Goal: Check status: Check status

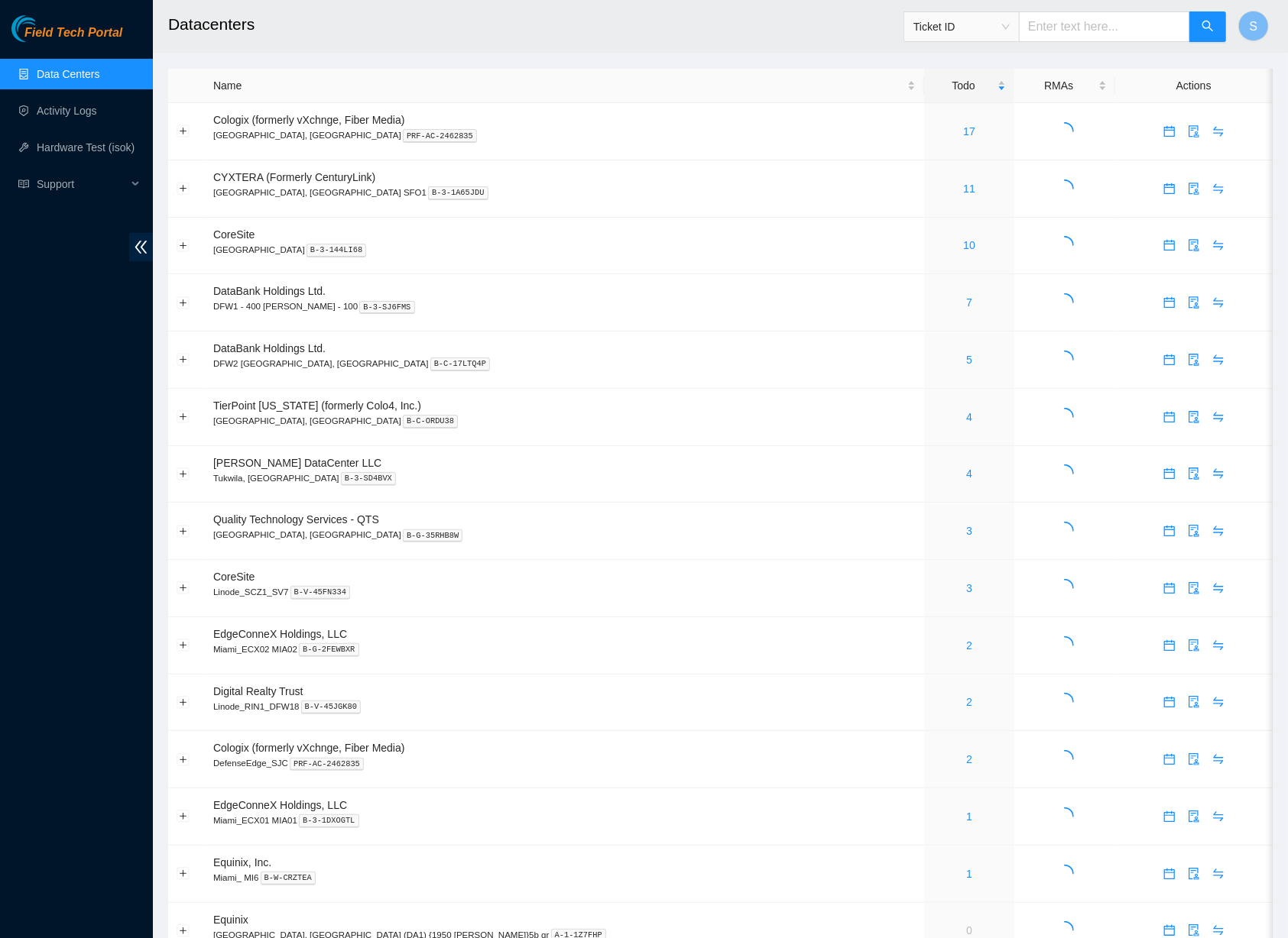
click at [77, 35] on span "Field Tech Portal" at bounding box center [73, 33] width 98 height 15
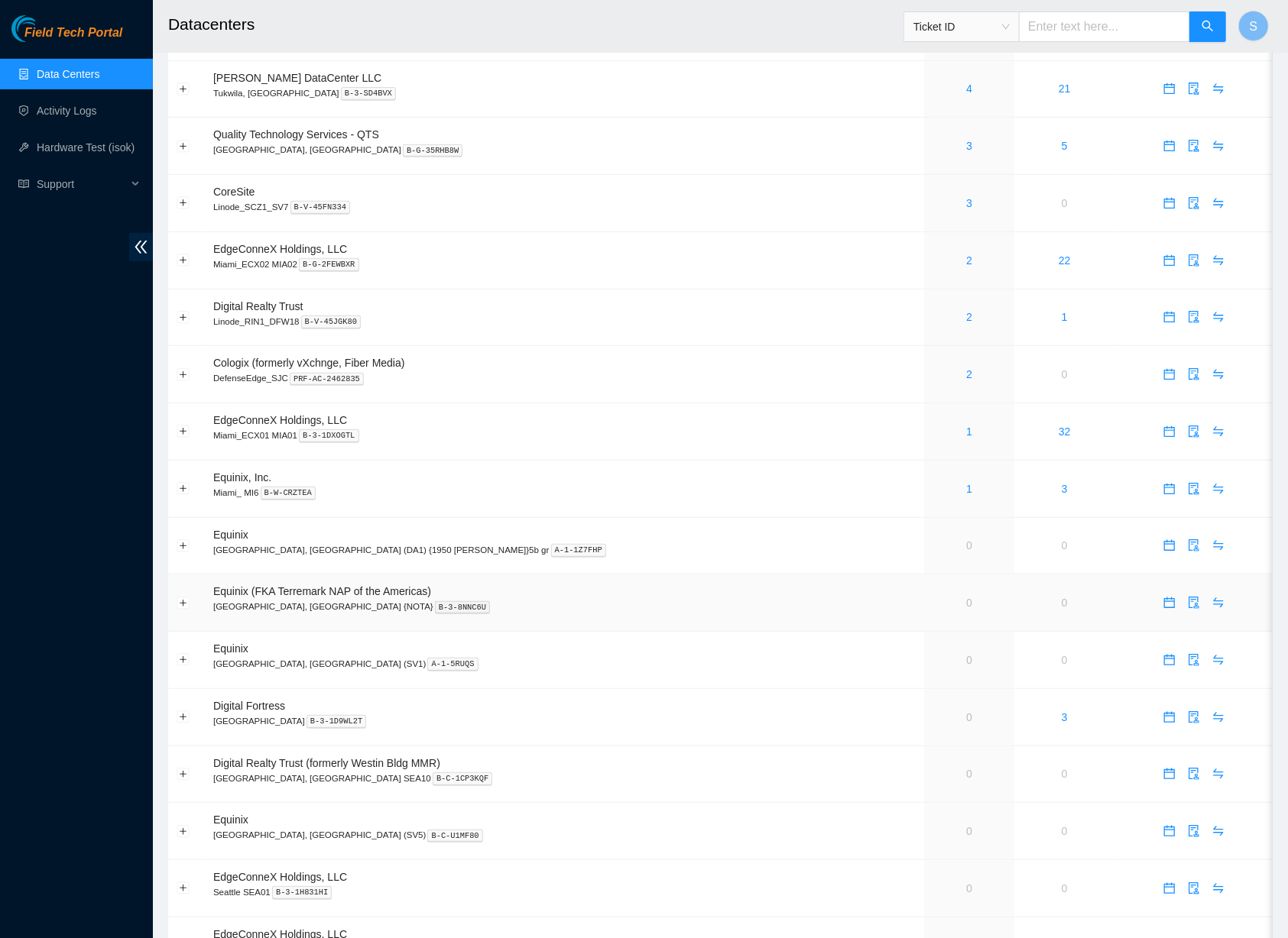
scroll to position [367, 0]
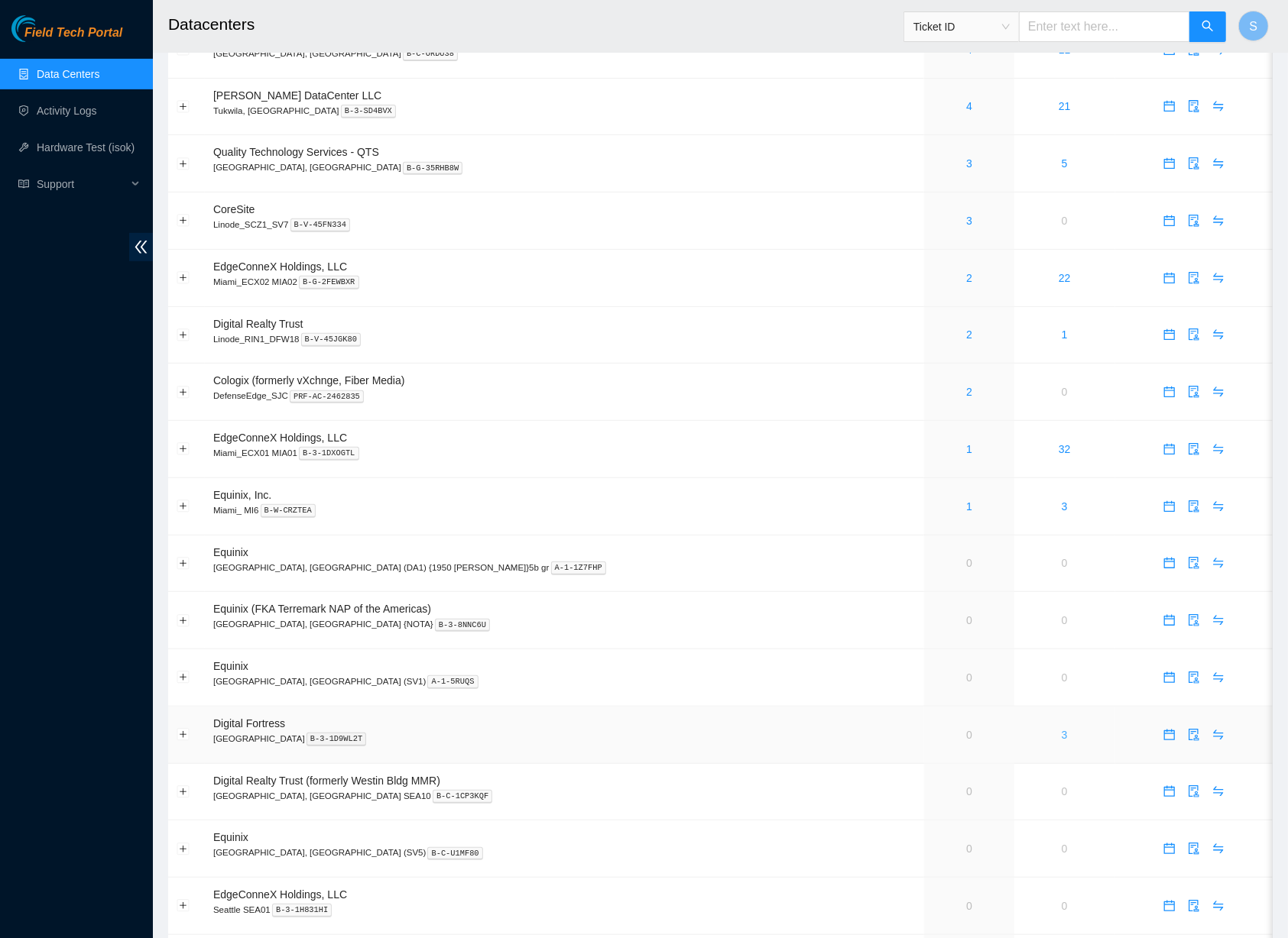
click at [1062, 739] on link "3" at bounding box center [1065, 735] width 6 height 12
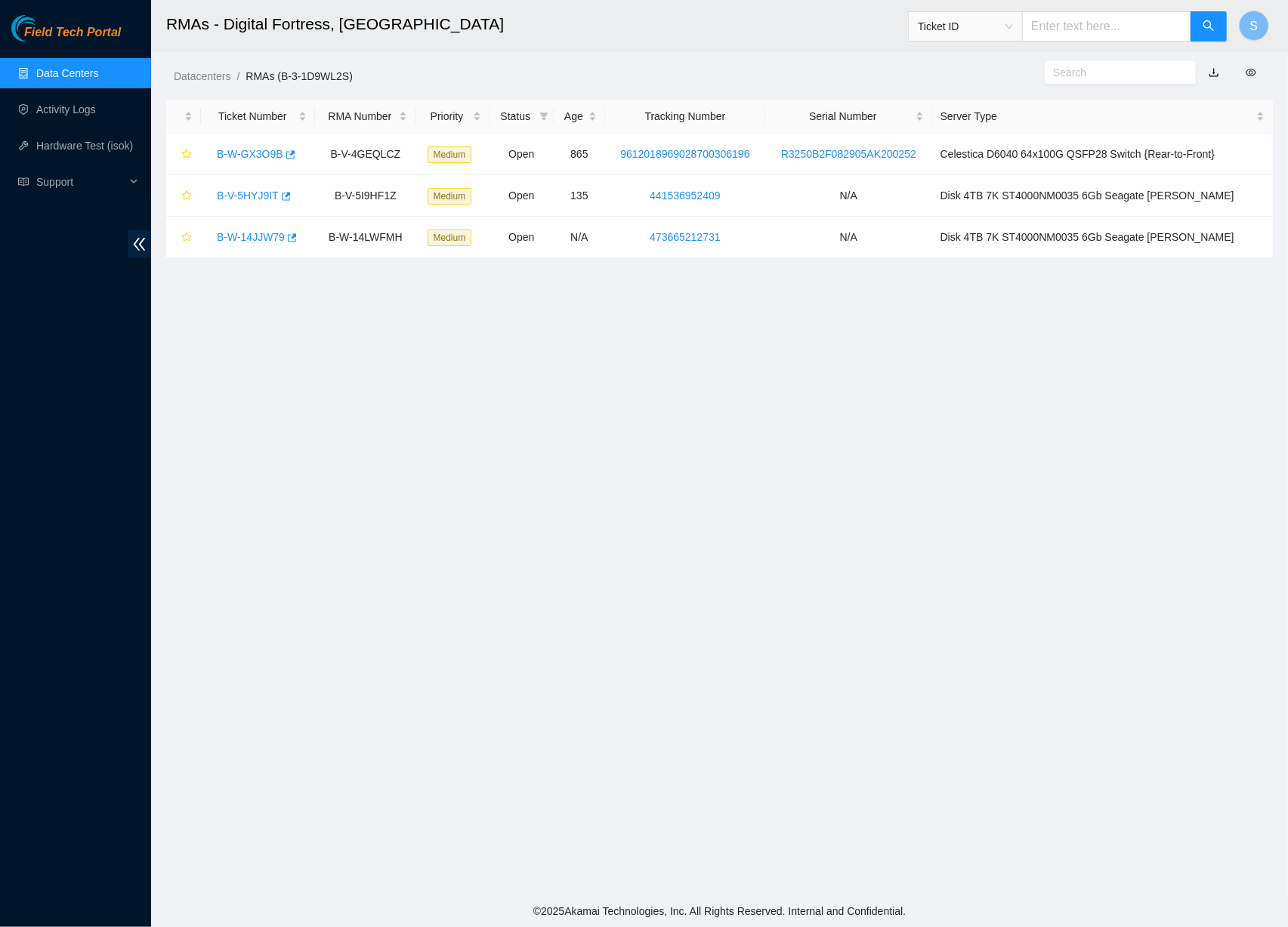
click at [707, 403] on main "RMAs - Digital Fortress, Seattle Ticket ID S Datacenters / RMAs (B-3-1D9WL2S) /…" at bounding box center [719, 447] width 1137 height 896
click at [472, 65] on div "Datacenters / RMAs (B-3-1D9WL2S) /" at bounding box center [577, 42] width 853 height 85
click at [560, 310] on main "RMAs - Digital Fortress, Seattle Ticket ID S Datacenters / RMAs (B-3-1D9WL2S) /…" at bounding box center [719, 447] width 1137 height 896
click at [447, 434] on main "RMAs - Digital Fortress, Seattle Ticket ID S Datacenters / RMAs (B-3-1D9WL2S) /…" at bounding box center [719, 447] width 1137 height 896
click at [587, 382] on main "RMAs - Digital Fortress, Seattle Ticket ID S Datacenters / RMAs (B-3-1D9WL2S) /…" at bounding box center [719, 447] width 1137 height 896
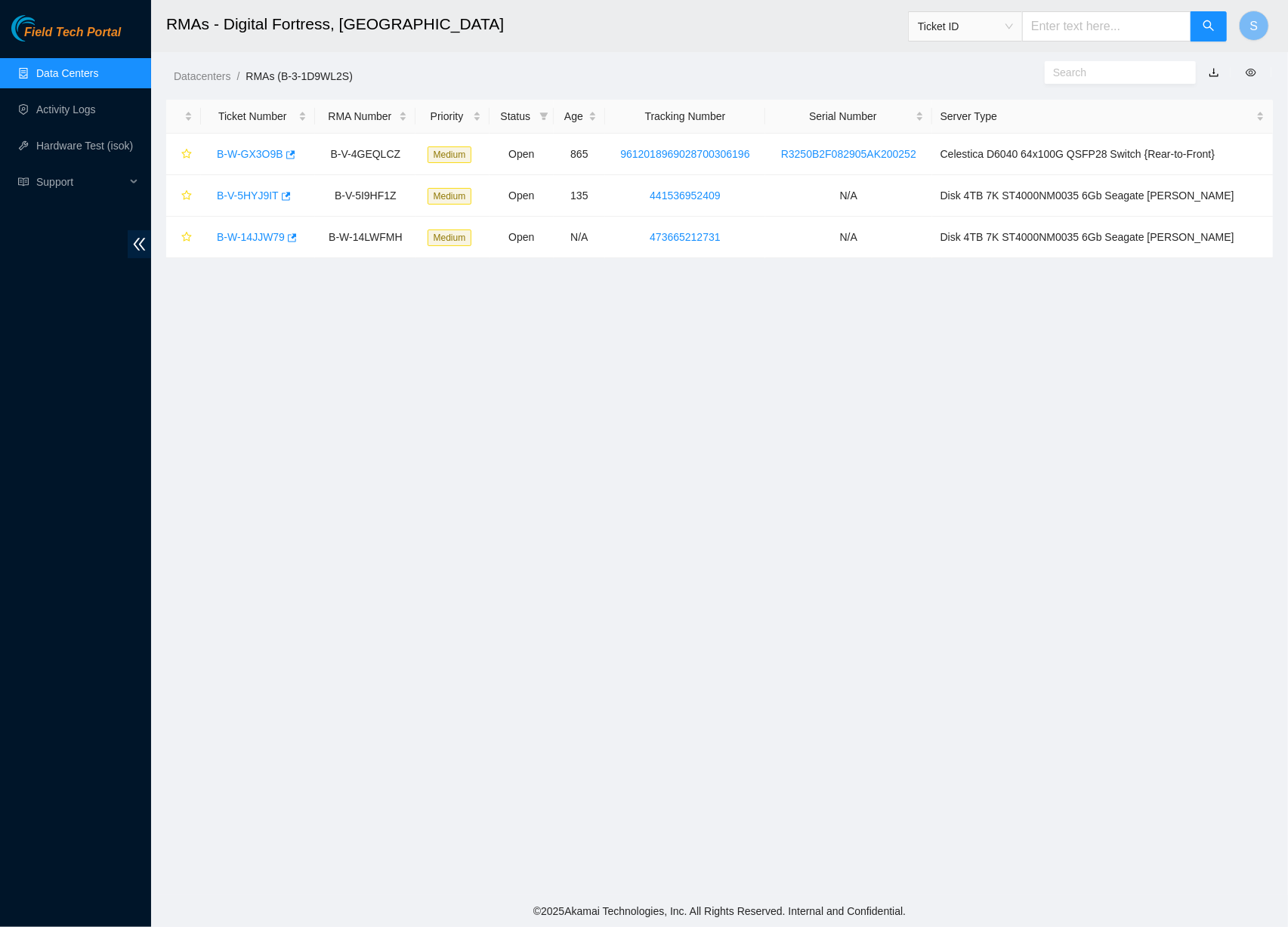
click at [1124, 467] on main "RMAs - Digital Fortress, Seattle Ticket ID S Datacenters / RMAs (B-3-1D9WL2S) /…" at bounding box center [719, 447] width 1137 height 896
drag, startPoint x: 959, startPoint y: 154, endPoint x: 1173, endPoint y: 155, distance: 214.0
click at [1173, 155] on td "Celestica D6040 64x100G QSFP28 Switch {Rear-to-Front}" at bounding box center [1102, 154] width 341 height 41
copy td "Celestica D6040 64x100G QSFP28 Switch"
drag, startPoint x: 811, startPoint y: 188, endPoint x: 804, endPoint y: 170, distance: 19.3
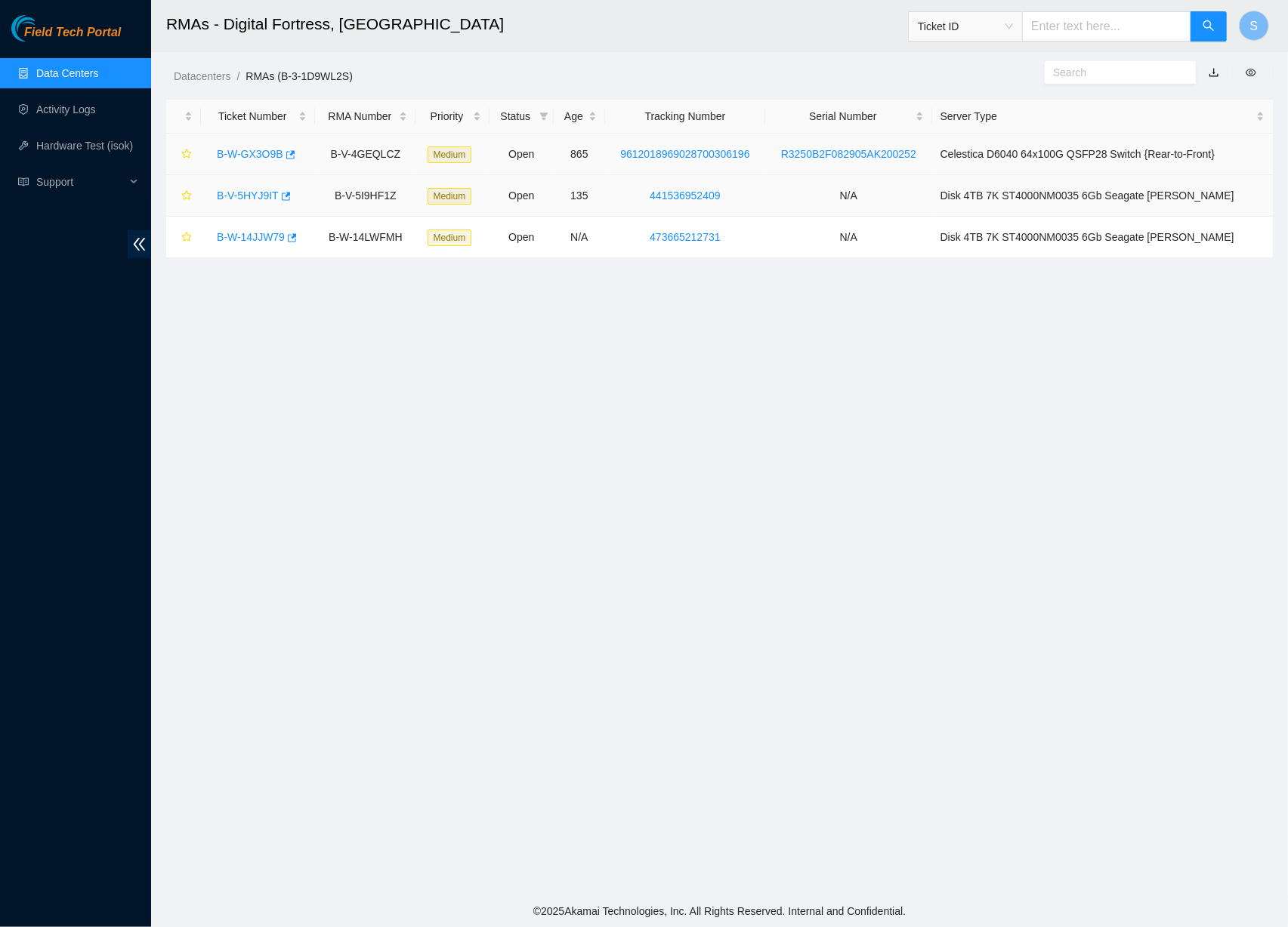
click at [811, 188] on td "N/A" at bounding box center [848, 196] width 167 height 41
drag, startPoint x: 781, startPoint y: 154, endPoint x: 941, endPoint y: 156, distance: 160.0
click at [932, 156] on td "R3250B2F082905AK200252" at bounding box center [848, 154] width 167 height 41
copy link "R3250B2F082905AK200252"
drag, startPoint x: 331, startPoint y: 194, endPoint x: 410, endPoint y: 197, distance: 79.1
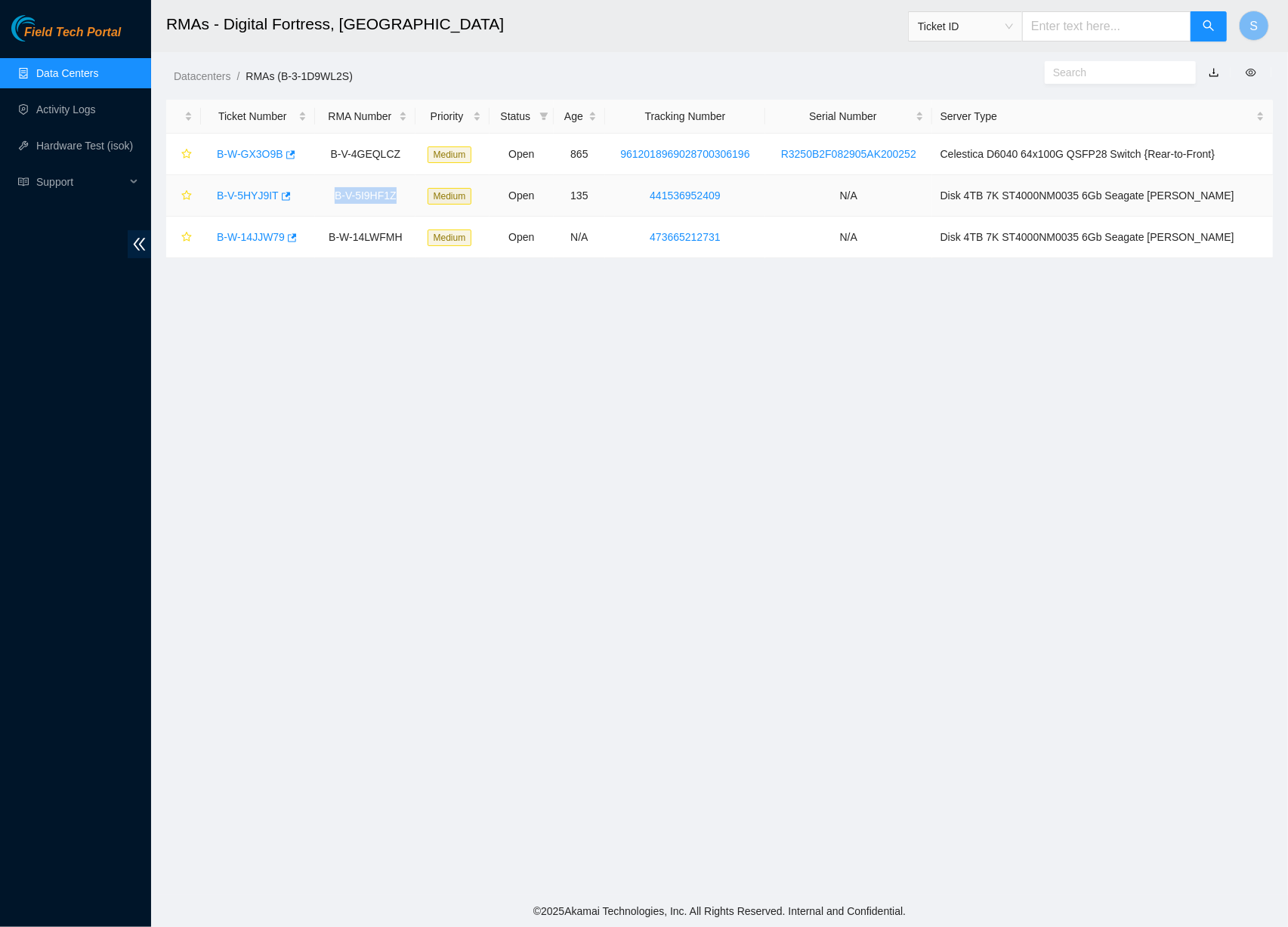
click at [410, 197] on td "B-V-5I9HF1Z" at bounding box center [365, 196] width 101 height 41
copy td "B-V-5I9HF1Z"
click at [708, 306] on main "RMAs - Digital Fortress, Seattle Ticket ID S Datacenters / RMAs (B-3-1D9WL2S) /…" at bounding box center [719, 447] width 1137 height 896
click at [813, 551] on main "RMAs - Digital Fortress, [GEOGRAPHIC_DATA] Ticket ID S Datacenters / RMAs (B-3-…" at bounding box center [719, 447] width 1137 height 894
click at [844, 535] on main "RMAs - Digital Fortress, [GEOGRAPHIC_DATA] Ticket ID S Datacenters / RMAs (B-3-…" at bounding box center [719, 447] width 1137 height 894
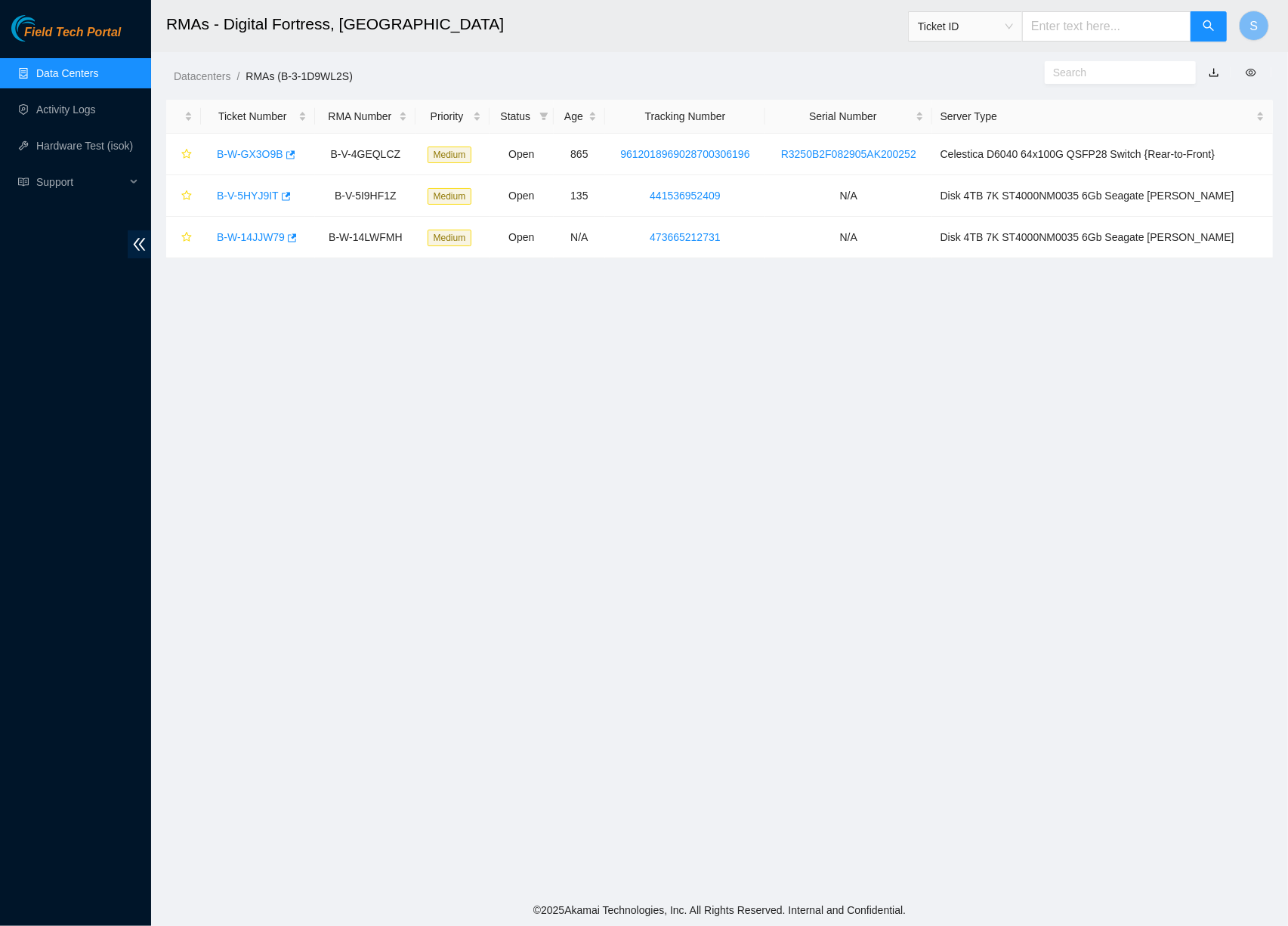
click at [1187, 548] on main "RMAs - Digital Fortress, [GEOGRAPHIC_DATA] Ticket ID S Datacenters / RMAs (B-3-…" at bounding box center [719, 447] width 1137 height 895
click at [625, 40] on h2 "RMAs - Digital Fortress, [GEOGRAPHIC_DATA]" at bounding box center [606, 24] width 881 height 48
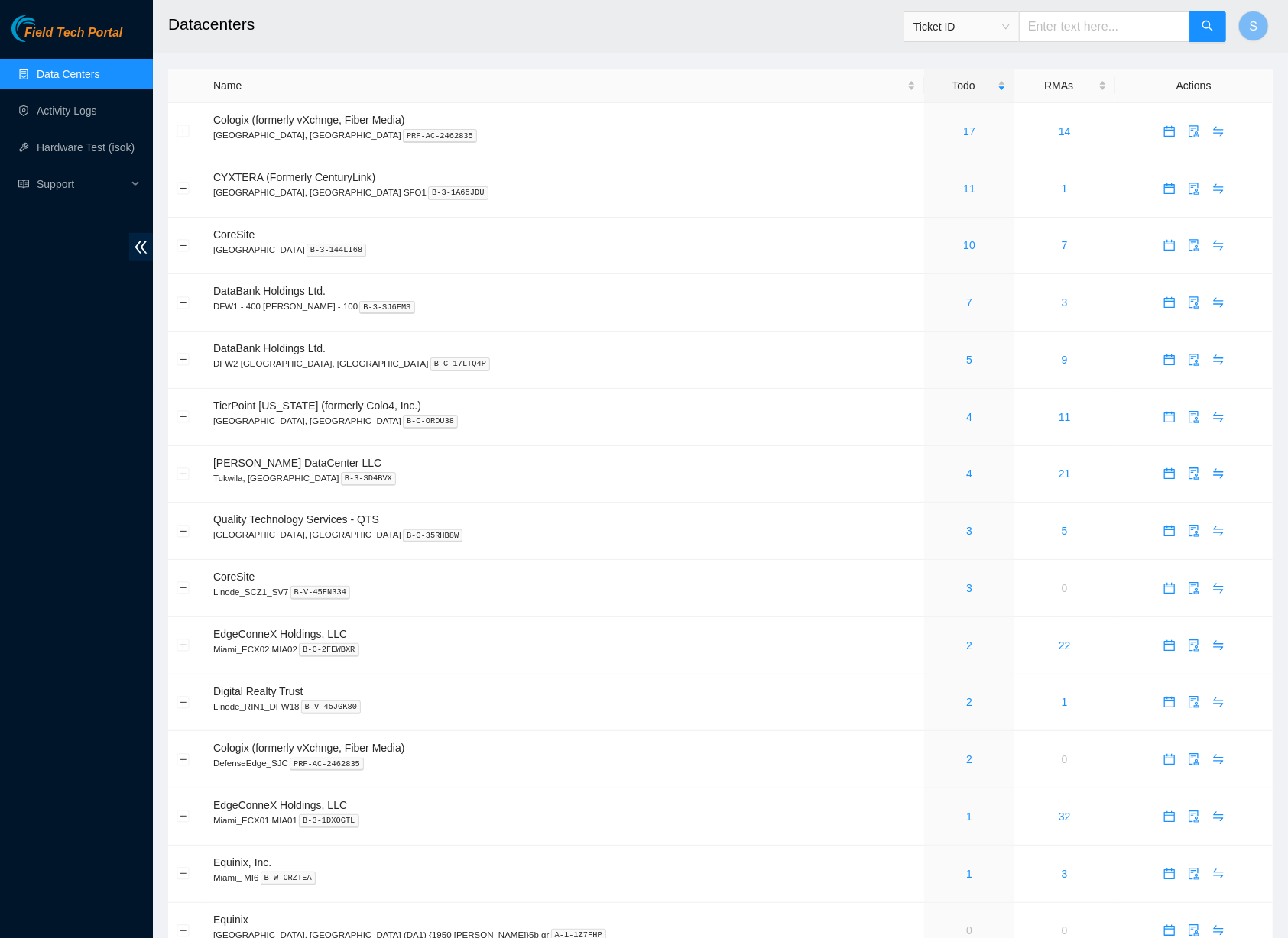
click at [1064, 35] on input "text" at bounding box center [1104, 27] width 171 height 31
paste input "B-V-5I9HF1Z"
click at [999, 29] on span "Ticket ID" at bounding box center [962, 27] width 96 height 23
type input "B-V-5I9HF1Z"
click at [976, 80] on div "RMA Number" at bounding box center [958, 81] width 97 height 17
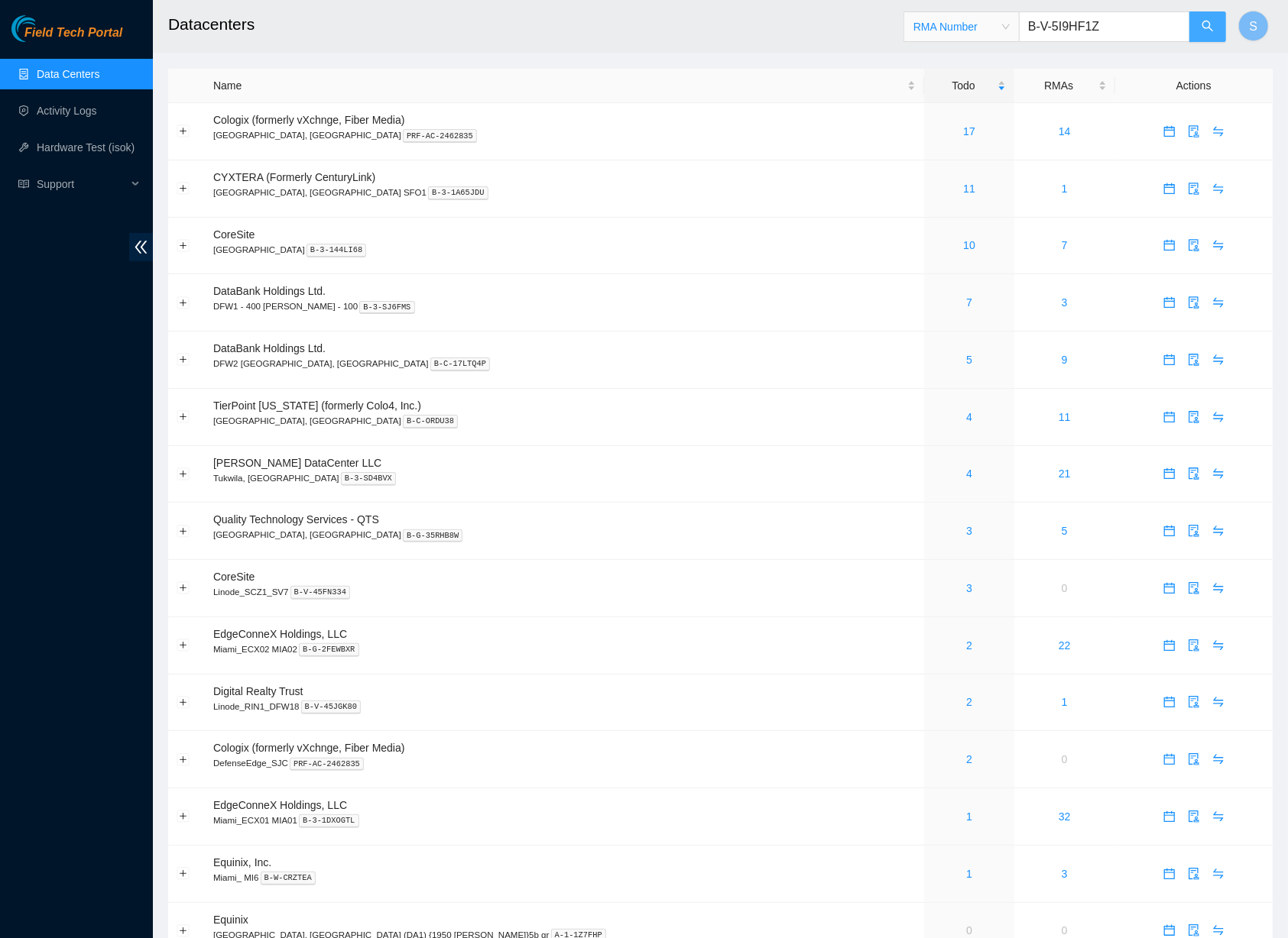
click at [1192, 28] on span "RMA Number RMA Number B-V-5I9HF1Z" at bounding box center [1065, 27] width 323 height 31
click at [1196, 28] on button "button" at bounding box center [1208, 27] width 37 height 31
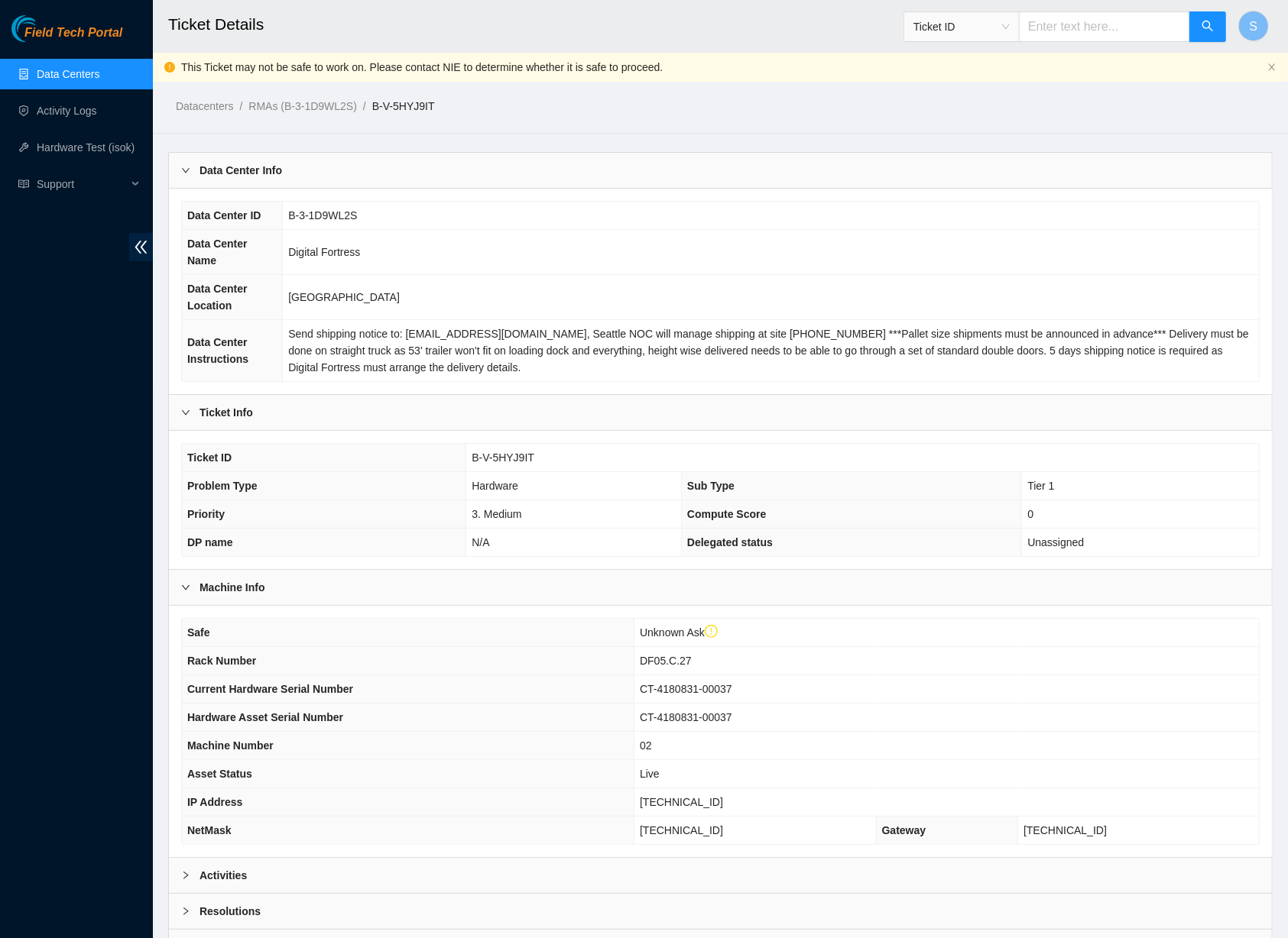
scroll to position [120, 0]
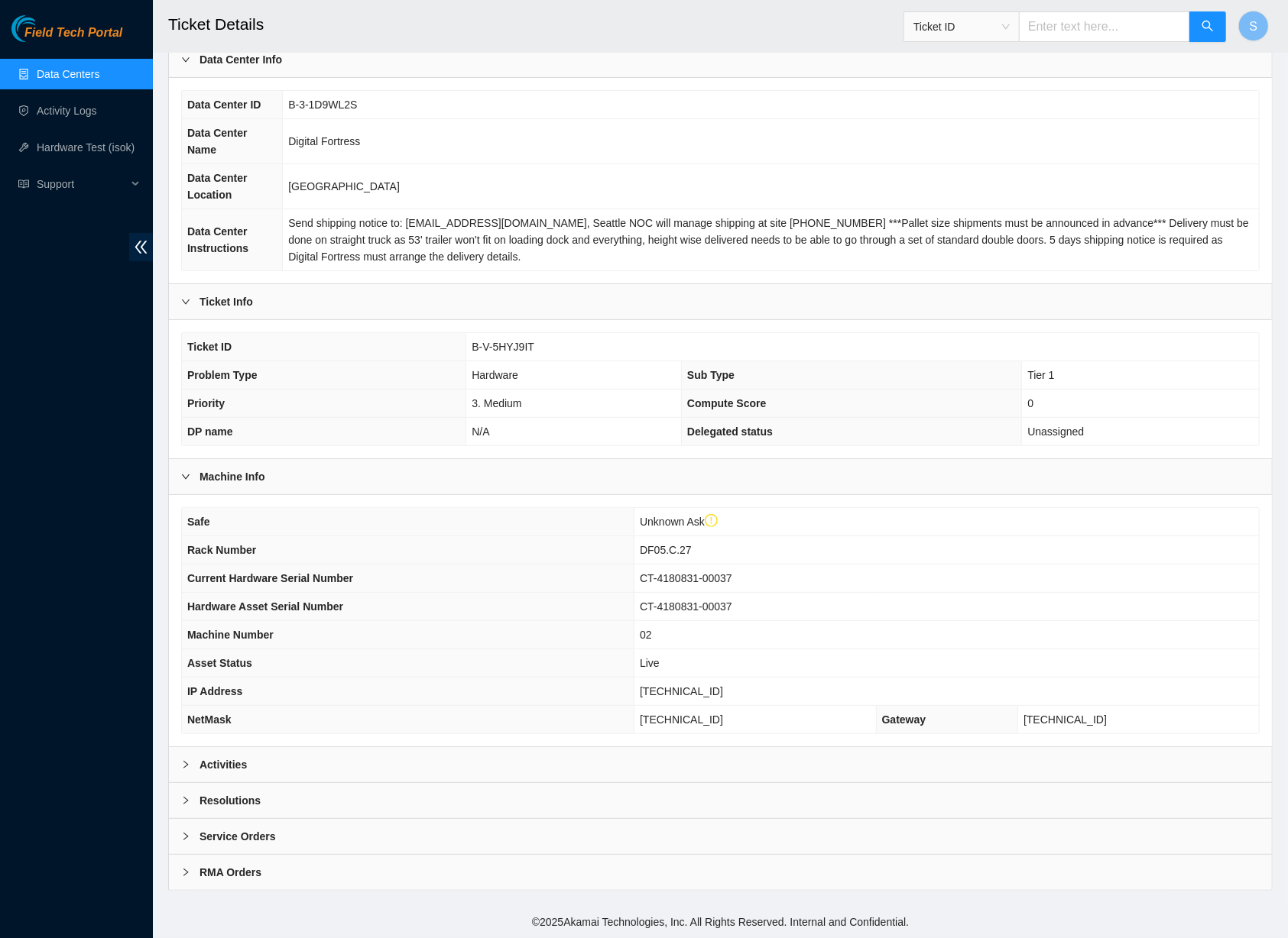
click at [444, 771] on div "Activities" at bounding box center [720, 765] width 1103 height 35
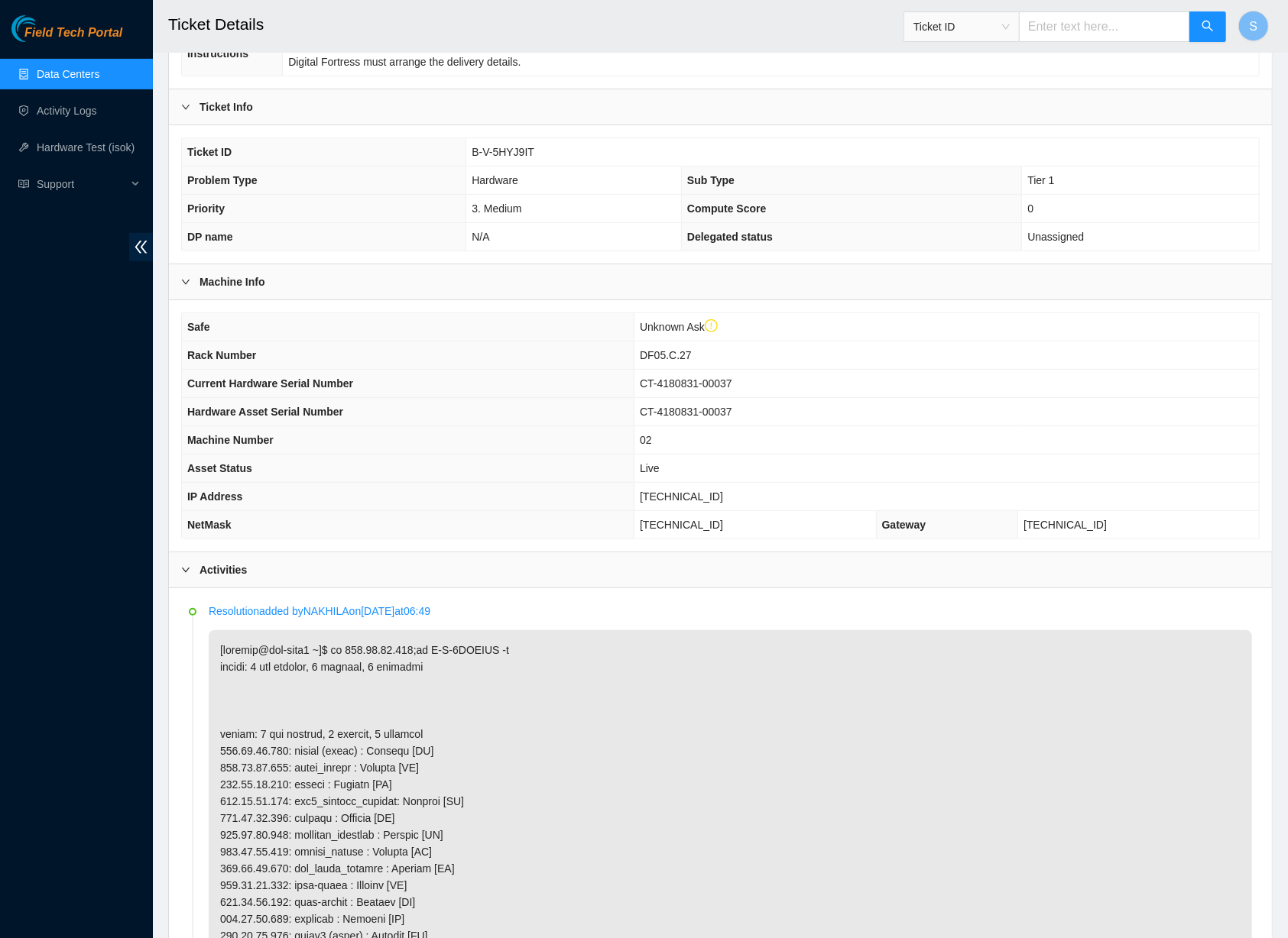
scroll to position [260, 0]
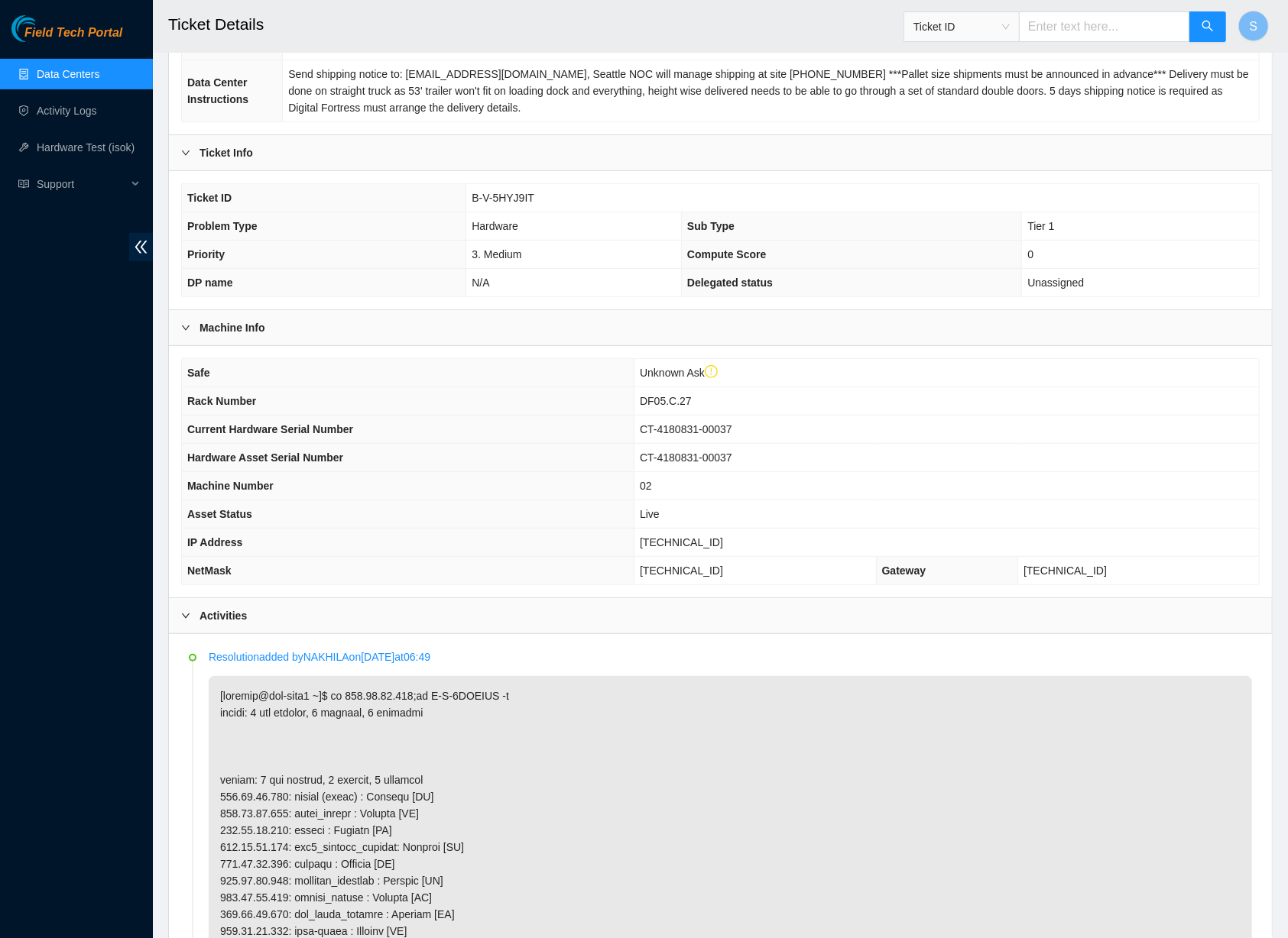
click at [610, 444] on th "Current Hardware Serial Number" at bounding box center [408, 430] width 452 height 29
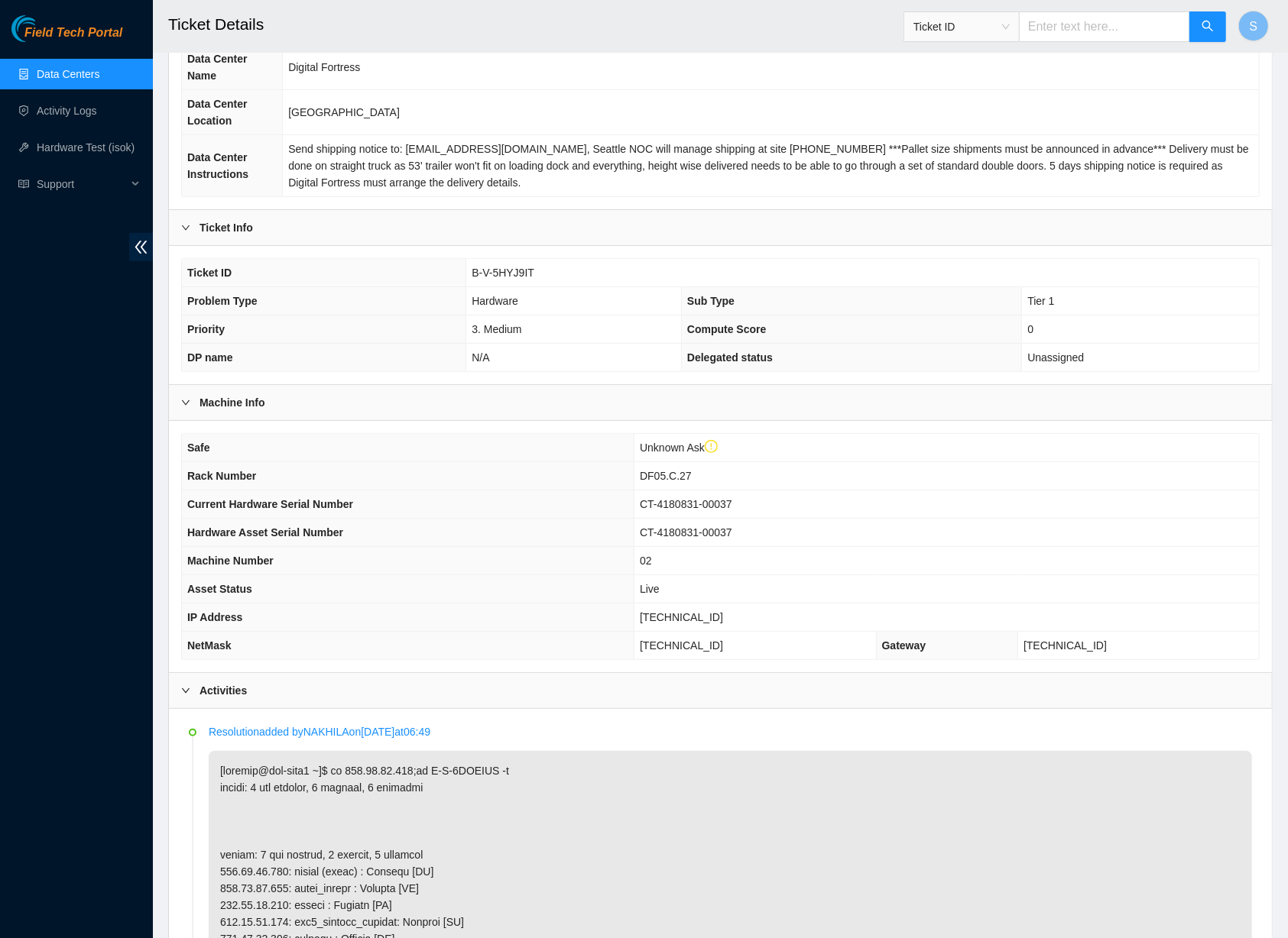
scroll to position [46, 0]
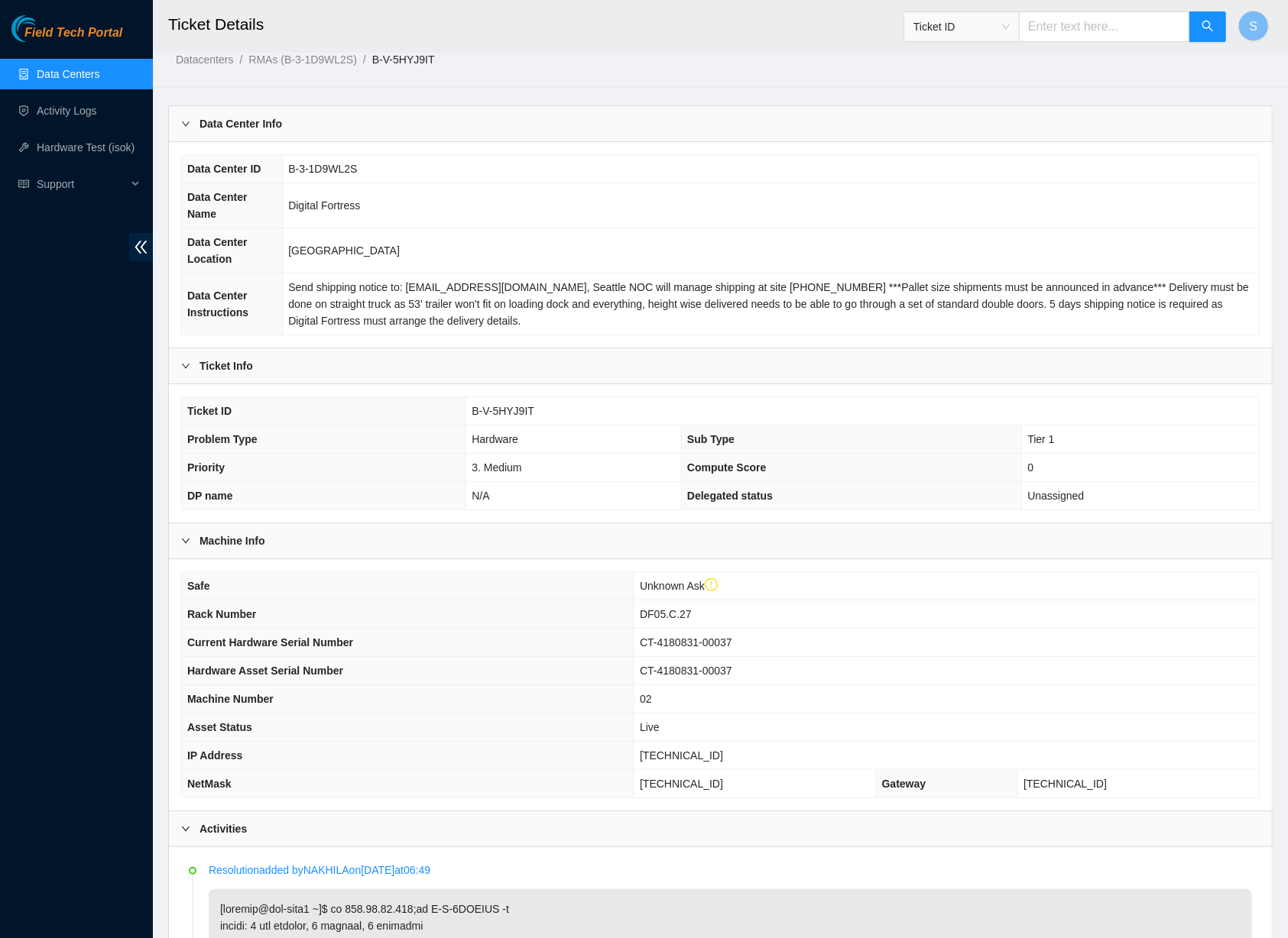
click at [603, 477] on td "3. Medium" at bounding box center [573, 467] width 215 height 29
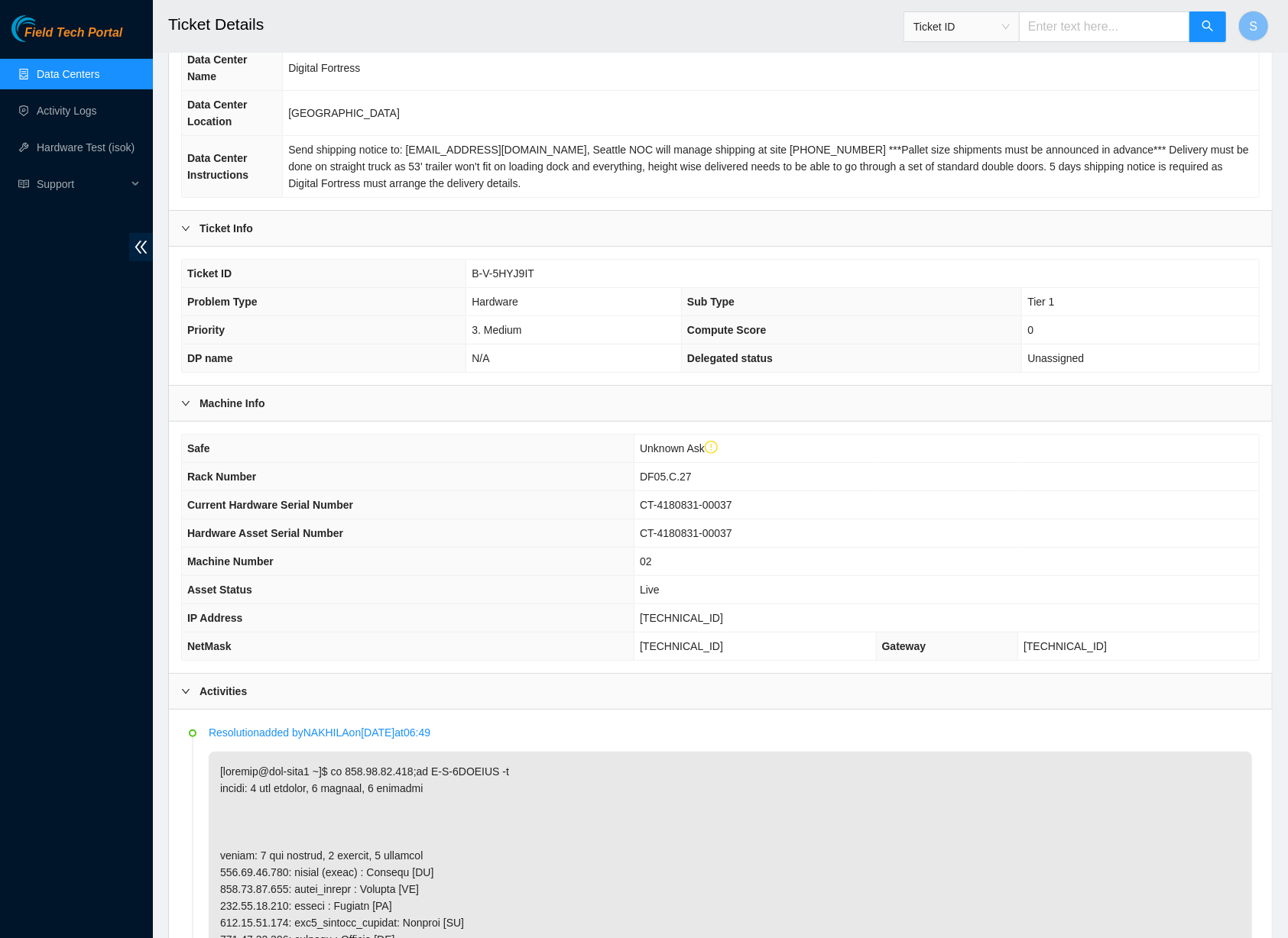
scroll to position [304, 0]
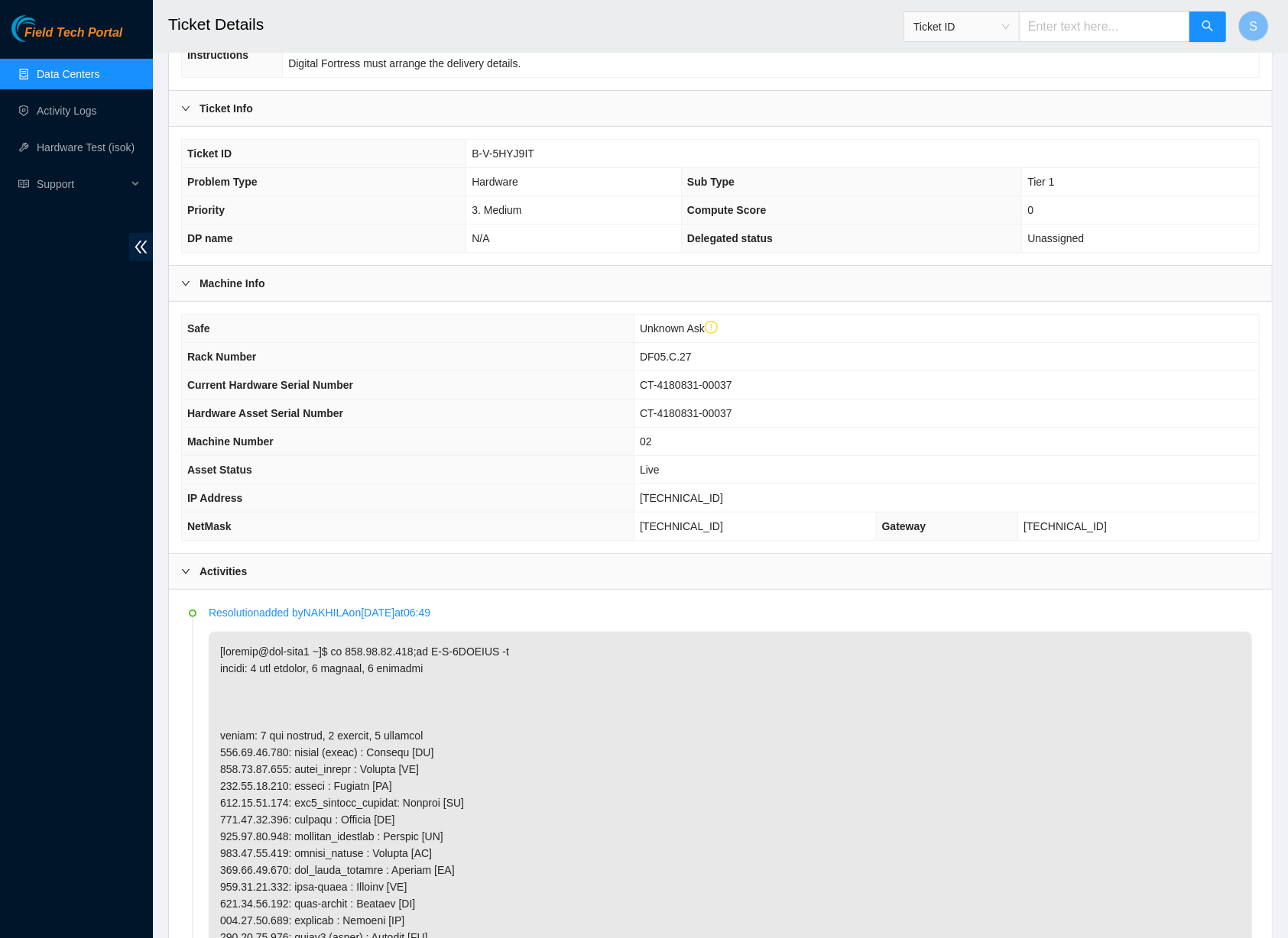
click at [634, 400] on th "Current Hardware Serial Number" at bounding box center [408, 385] width 452 height 29
click at [586, 442] on th "Machine Number" at bounding box center [408, 442] width 452 height 29
drag, startPoint x: 726, startPoint y: 400, endPoint x: 823, endPoint y: 395, distance: 97.1
click at [823, 395] on td "CT-4180831-00037" at bounding box center [946, 385] width 624 height 29
click at [847, 400] on td "CT-4180831-00037" at bounding box center [946, 385] width 624 height 29
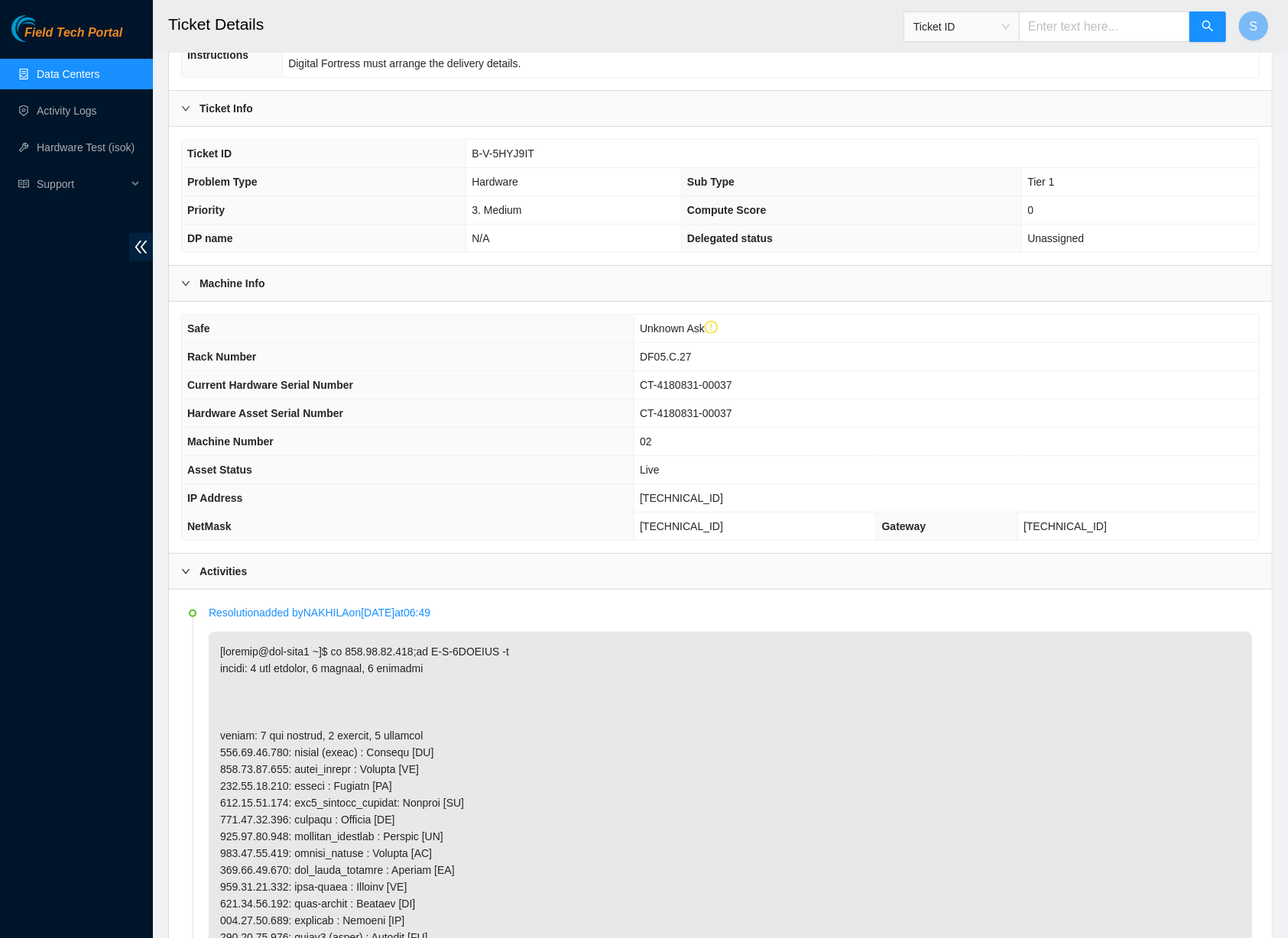
drag, startPoint x: 850, startPoint y: 398, endPoint x: 979, endPoint y: 488, distance: 157.3
click at [670, 411] on tbody "Safe Unknown Ask Rack Number DF05.C.27 Current Hardware Serial Number CT-418083…" at bounding box center [721, 427] width 1077 height 225
drag, startPoint x: 1028, startPoint y: 494, endPoint x: 830, endPoint y: 551, distance: 206.0
click at [1025, 498] on td "96.7.41.76" at bounding box center [946, 498] width 624 height 29
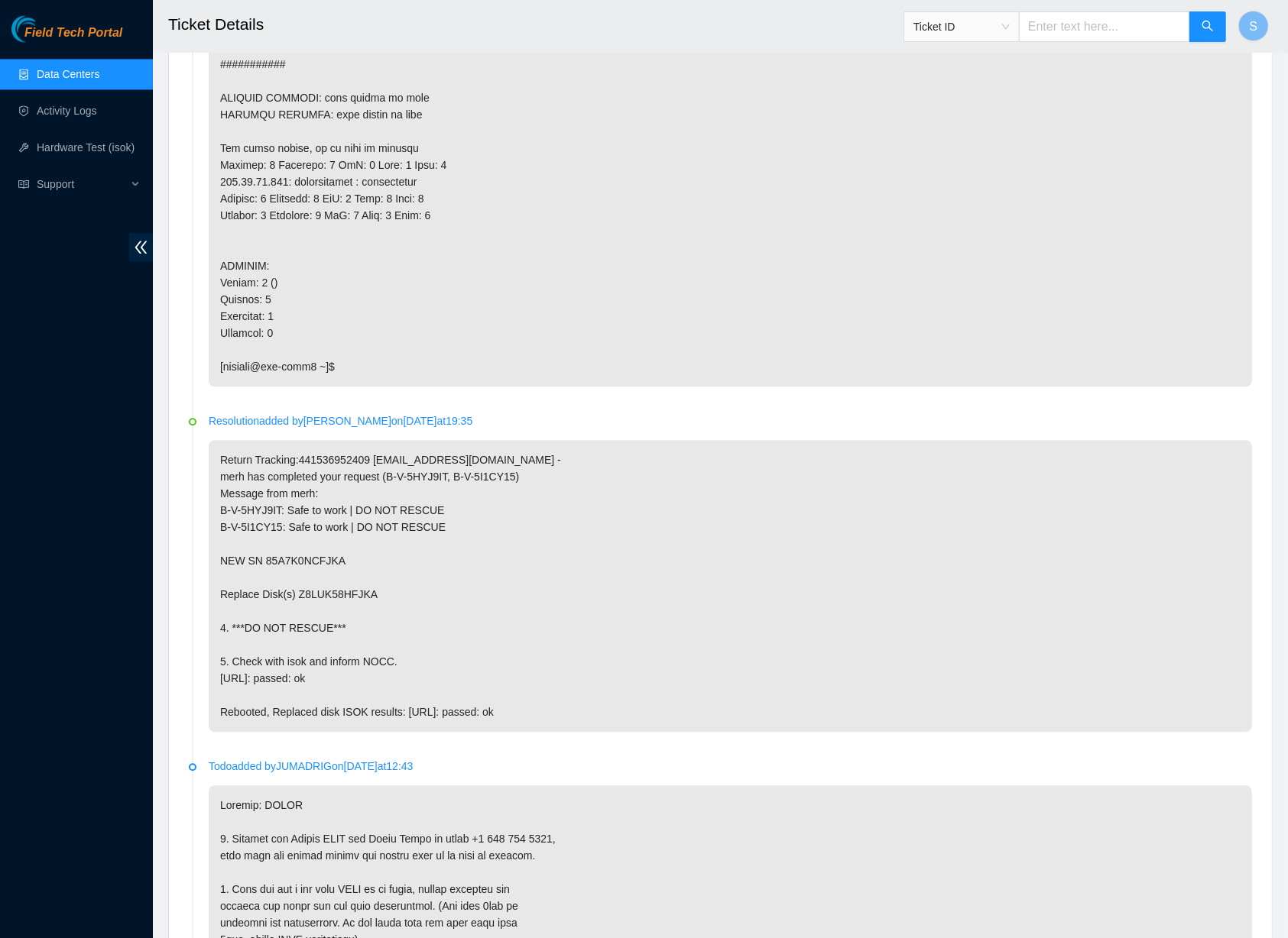
scroll to position [2248, 0]
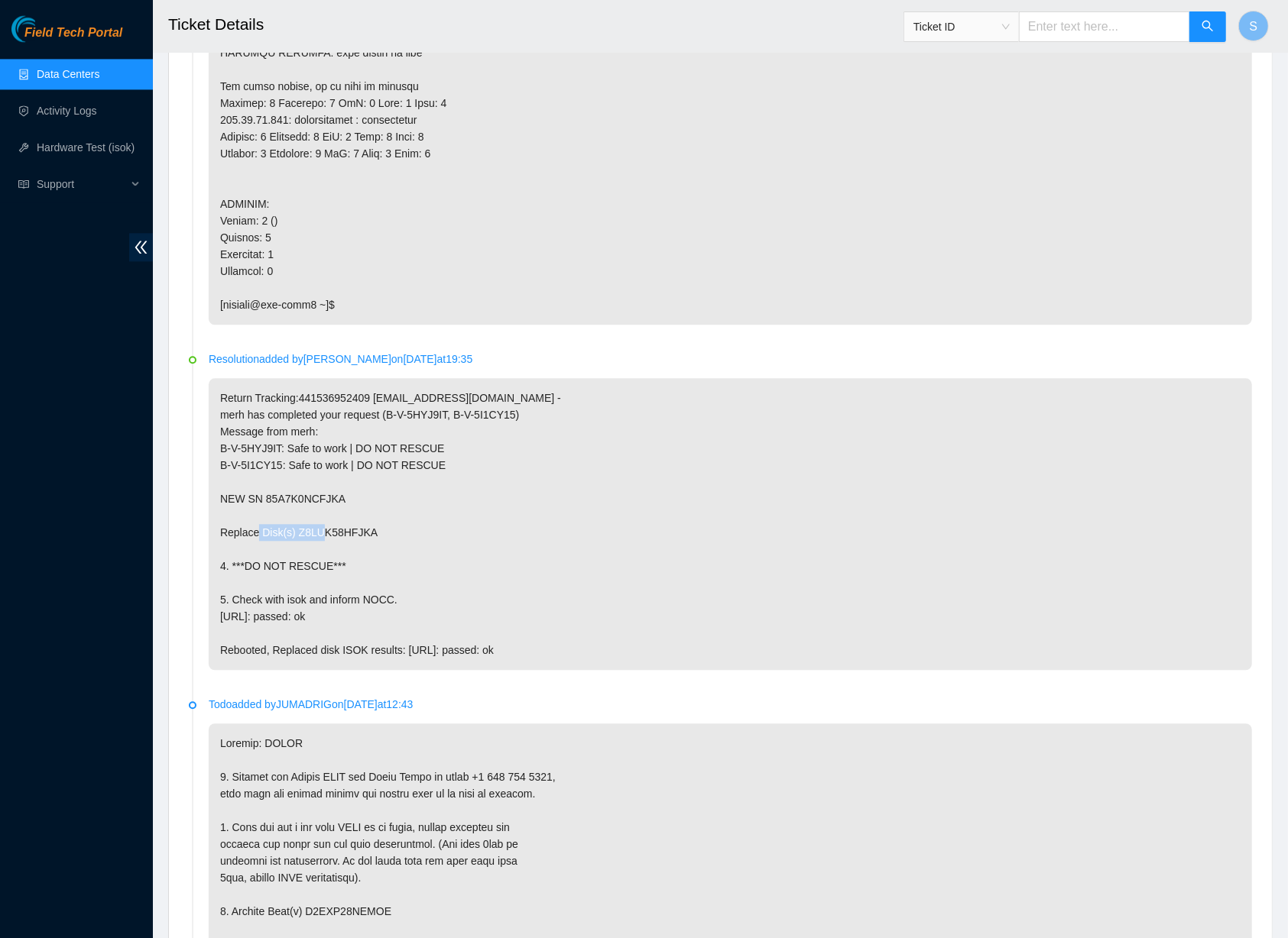
drag, startPoint x: 303, startPoint y: 487, endPoint x: 388, endPoint y: 490, distance: 85.1
click at [388, 490] on p "Return Tracking:441536952409 kbbyrne23@gmail.com - merh has completed your requ…" at bounding box center [730, 524] width 1043 height 292
copy p "Z8LUK58HFJKA"
click at [773, 542] on p "Return Tracking:441536952409 kbbyrne23@gmail.com - merh has completed your requ…" at bounding box center [730, 524] width 1043 height 292
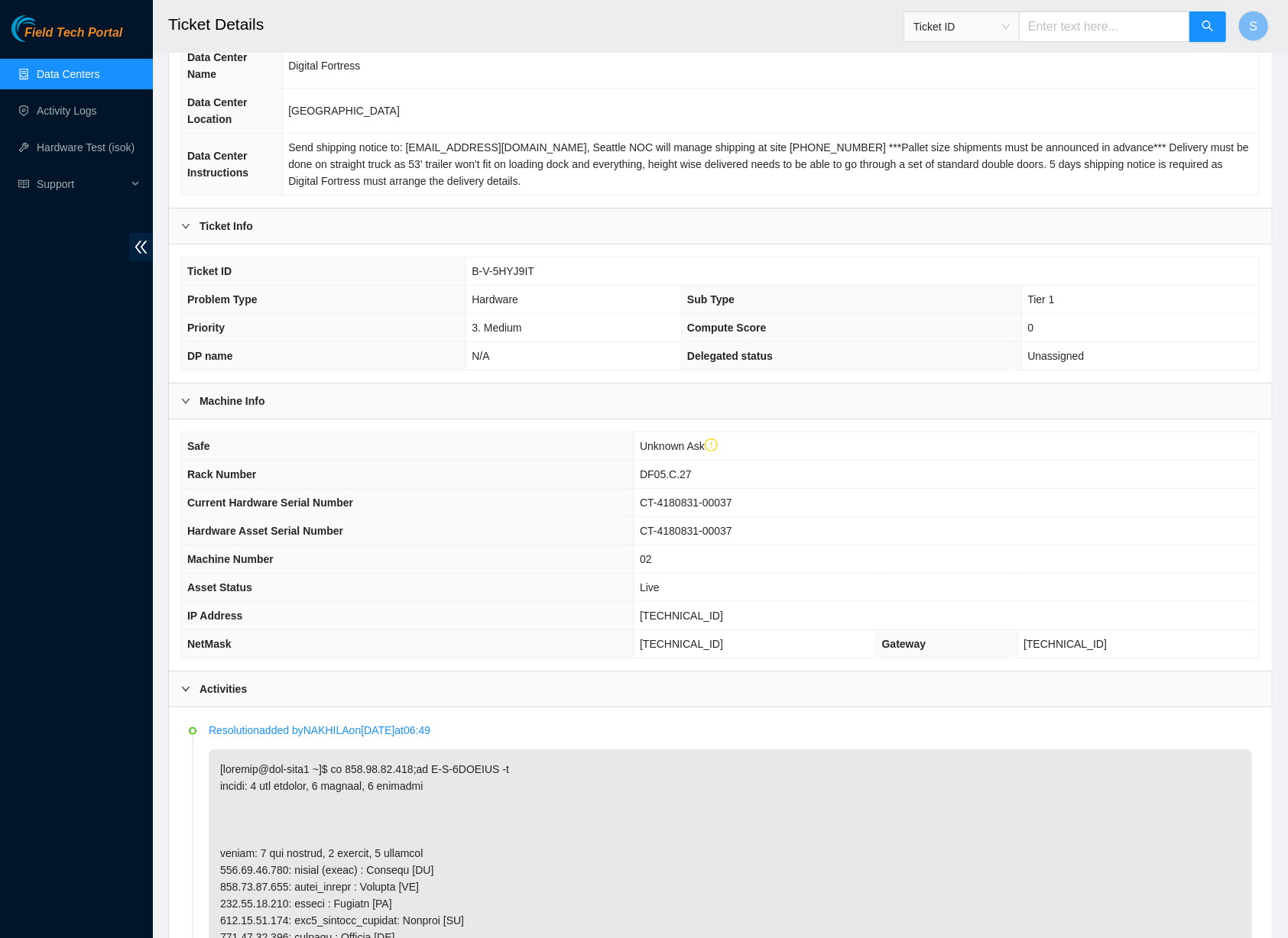
scroll to position [0, 0]
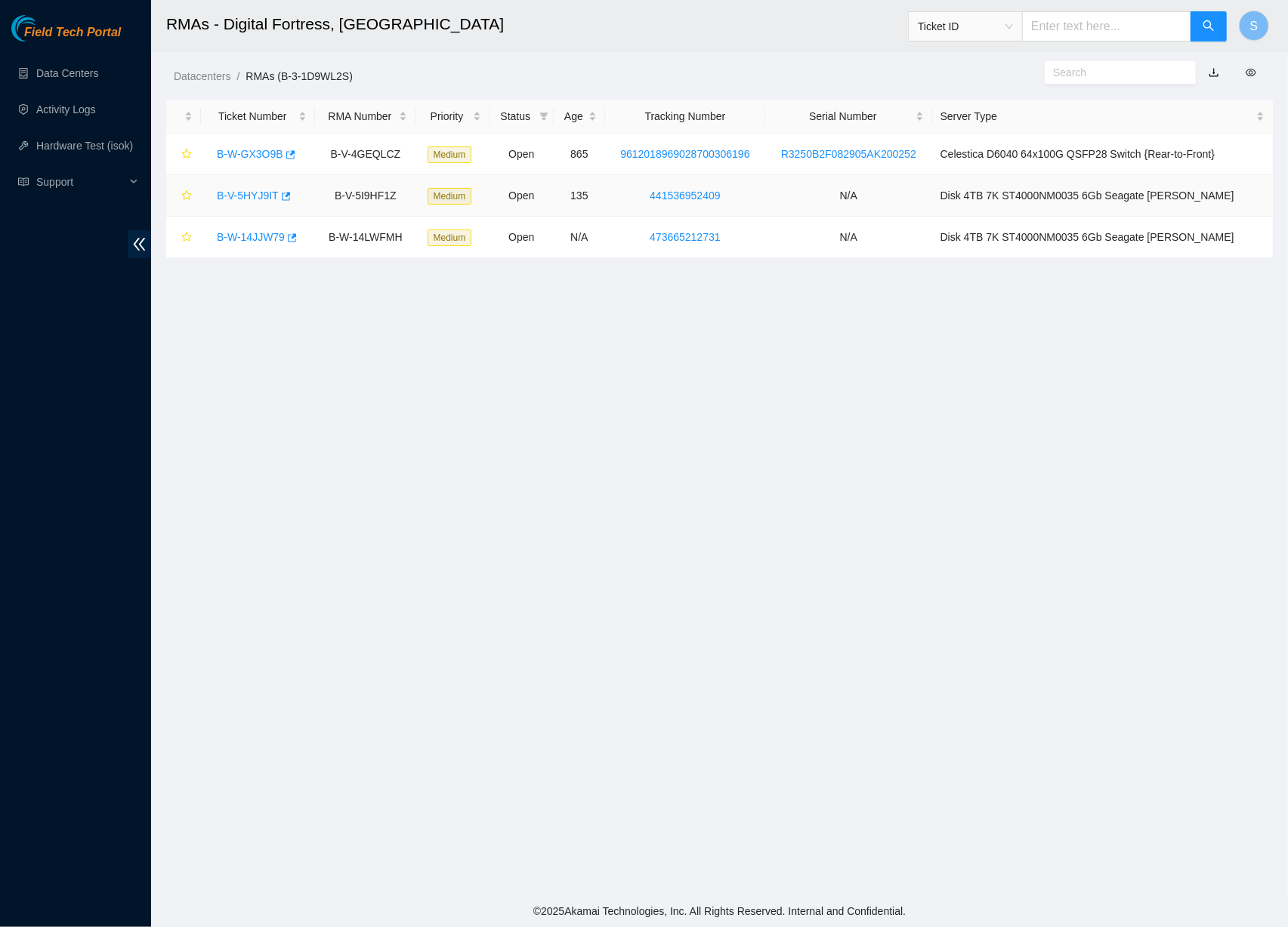
click at [239, 191] on link "B-V-5HYJ9IT" at bounding box center [247, 196] width 62 height 12
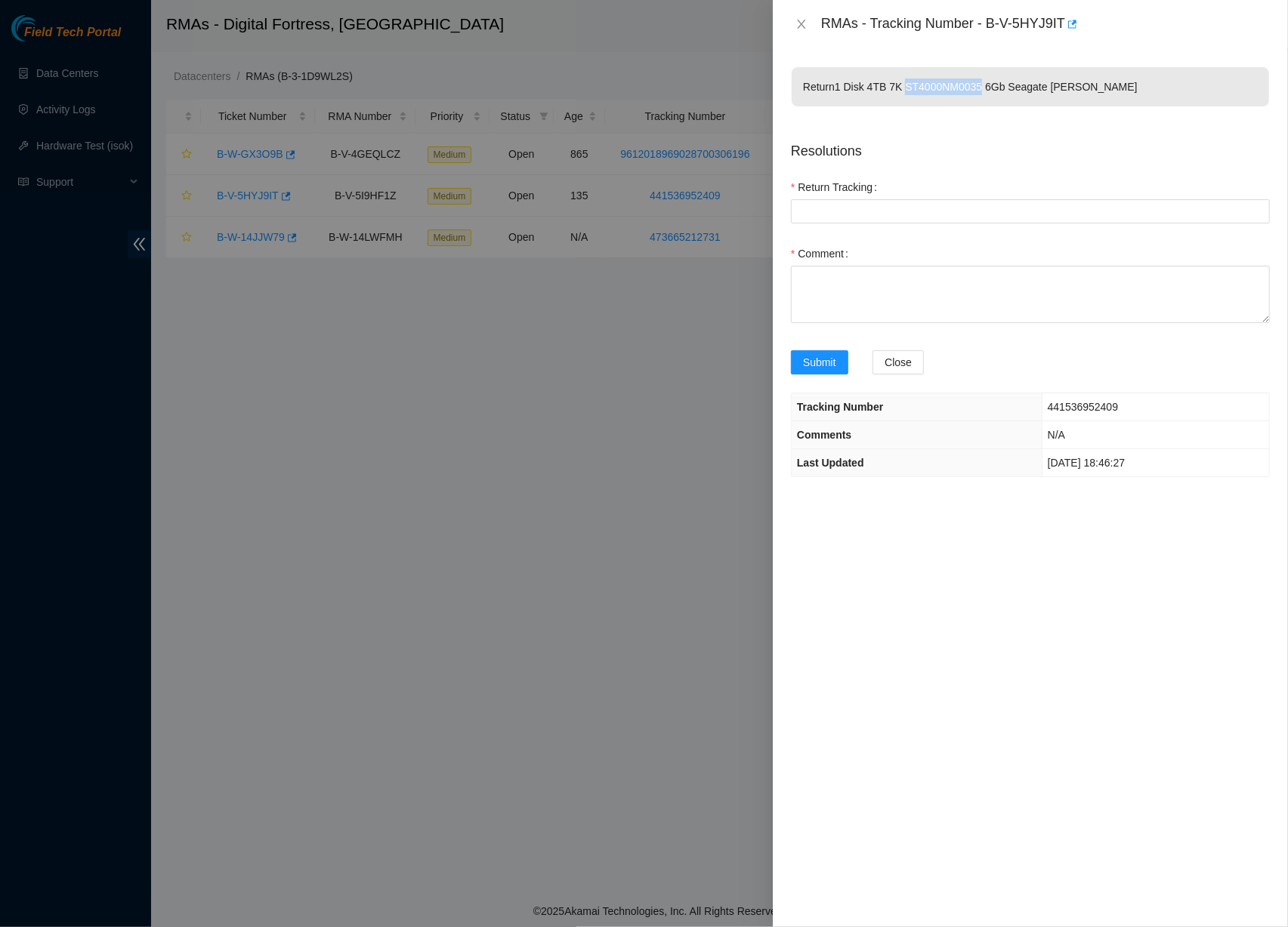
drag, startPoint x: 917, startPoint y: 88, endPoint x: 997, endPoint y: 89, distance: 80.0
click at [997, 89] on p "Return 1 Disk 4TB 7K ST4000NM0035 6Gb Seagate [PERSON_NAME]" at bounding box center [1030, 87] width 477 height 40
copy p "ST4000NM0035"
drag, startPoint x: 683, startPoint y: 374, endPoint x: 747, endPoint y: 340, distance: 72.5
click at [683, 375] on div at bounding box center [644, 464] width 1288 height 927
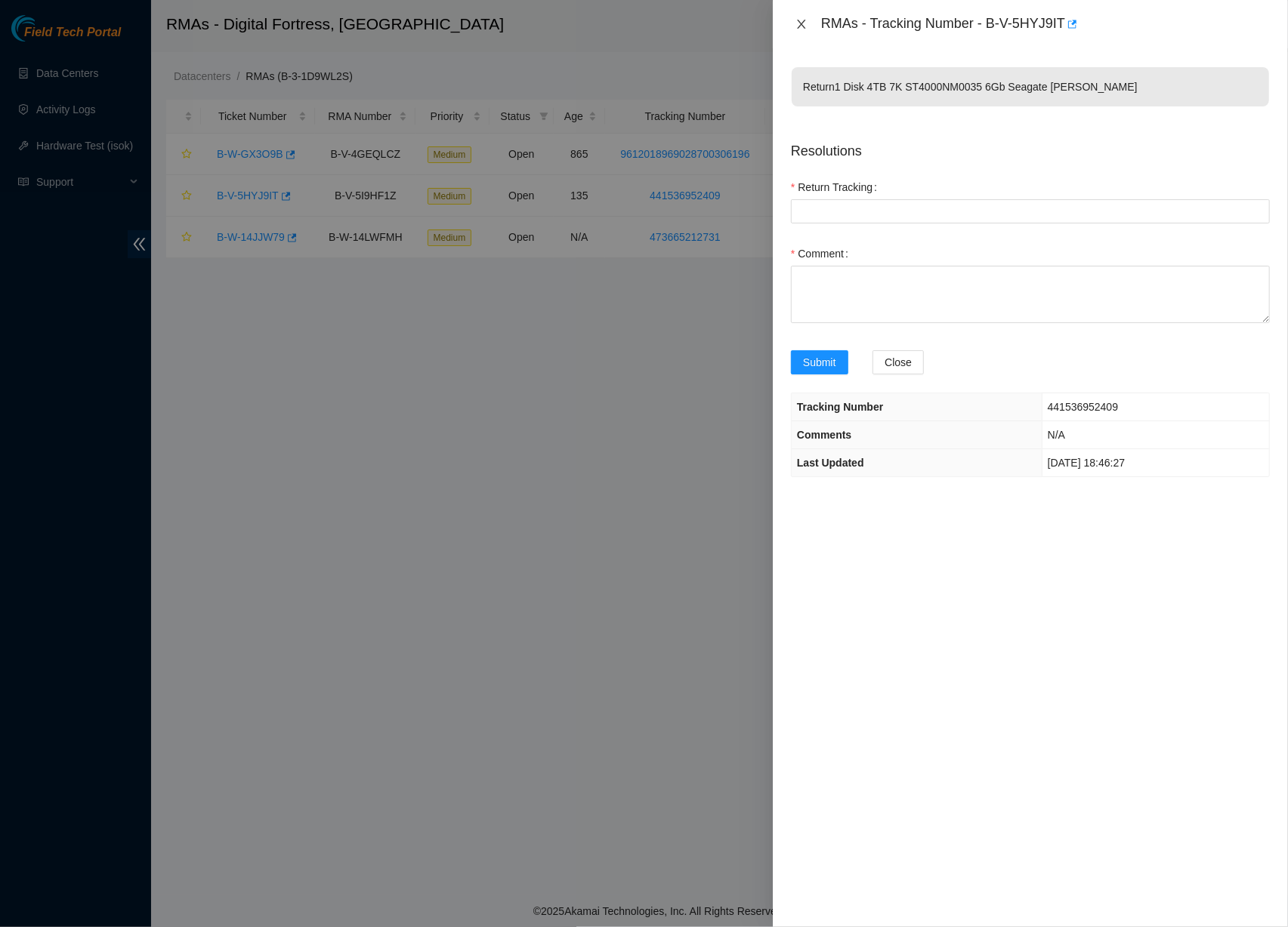
click at [792, 22] on button "Close" at bounding box center [801, 24] width 21 height 14
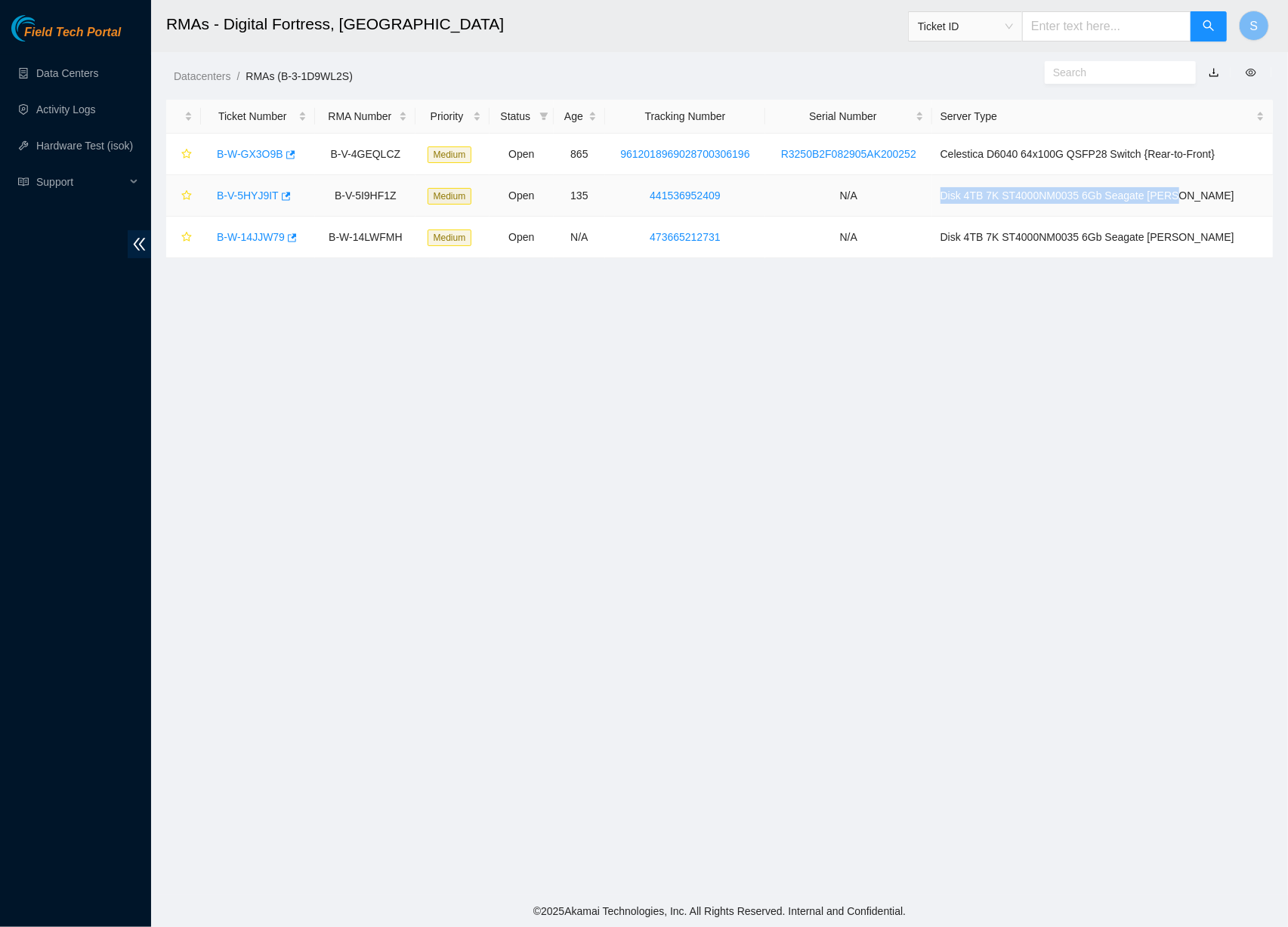
drag, startPoint x: 956, startPoint y: 192, endPoint x: 1209, endPoint y: 195, distance: 253.0
click at [1209, 195] on td "Disk 4TB 7K ST4000NM0035 6Gb Seagate [PERSON_NAME]" at bounding box center [1102, 196] width 341 height 41
copy td "Disk 4TB 7K ST4000NM0035 6Gb Seagate [PERSON_NAME]"
click at [728, 315] on main "RMAs - Digital Fortress, [GEOGRAPHIC_DATA] Ticket ID S Datacenters / RMAs (B-3-…" at bounding box center [719, 447] width 1137 height 896
click at [573, 267] on main "RMAs - Digital Fortress, [GEOGRAPHIC_DATA] Ticket ID S Datacenters / RMAs (B-3-…" at bounding box center [719, 447] width 1137 height 896
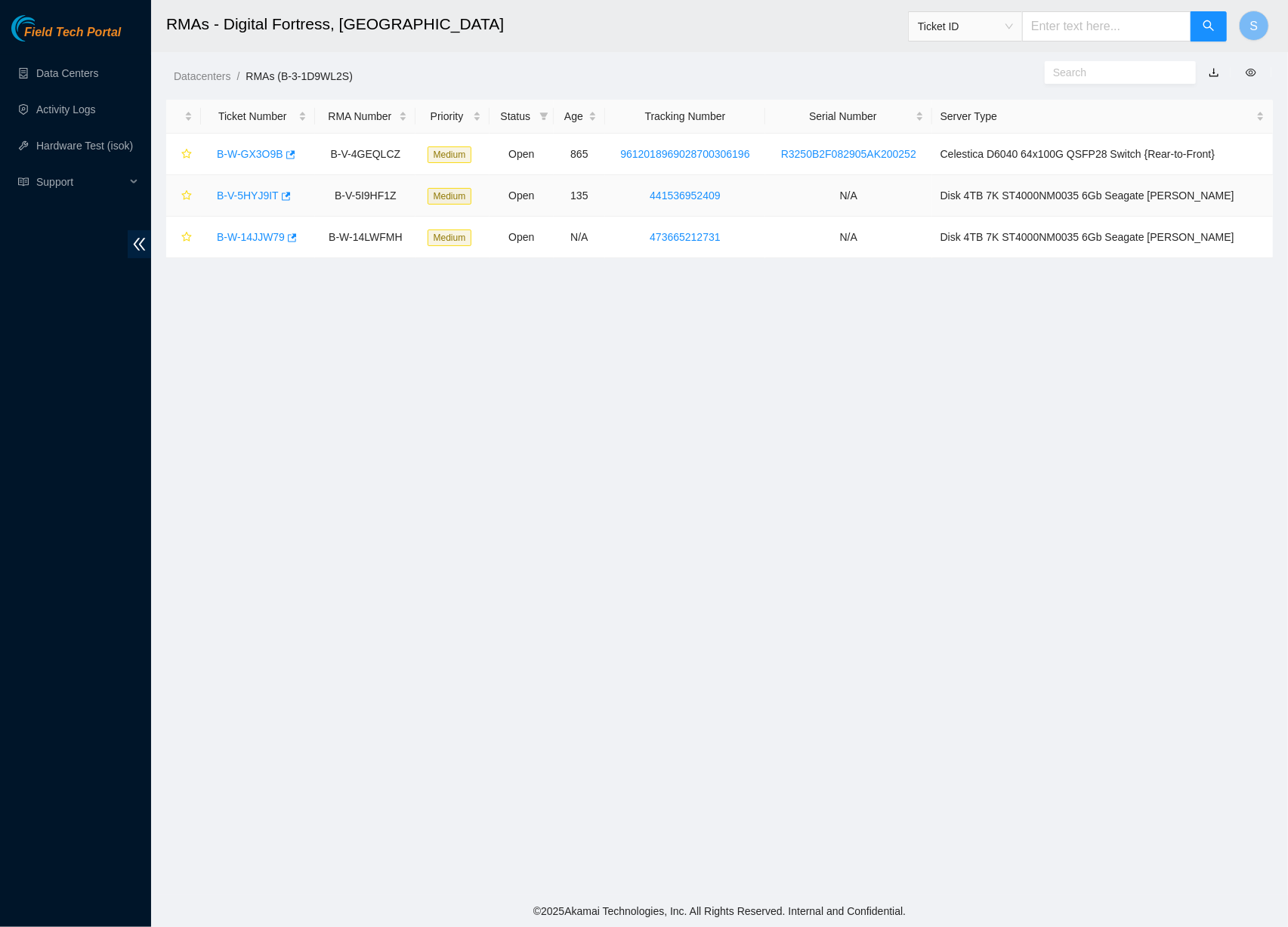
click at [243, 194] on link "B-V-5HYJ9IT" at bounding box center [247, 196] width 62 height 12
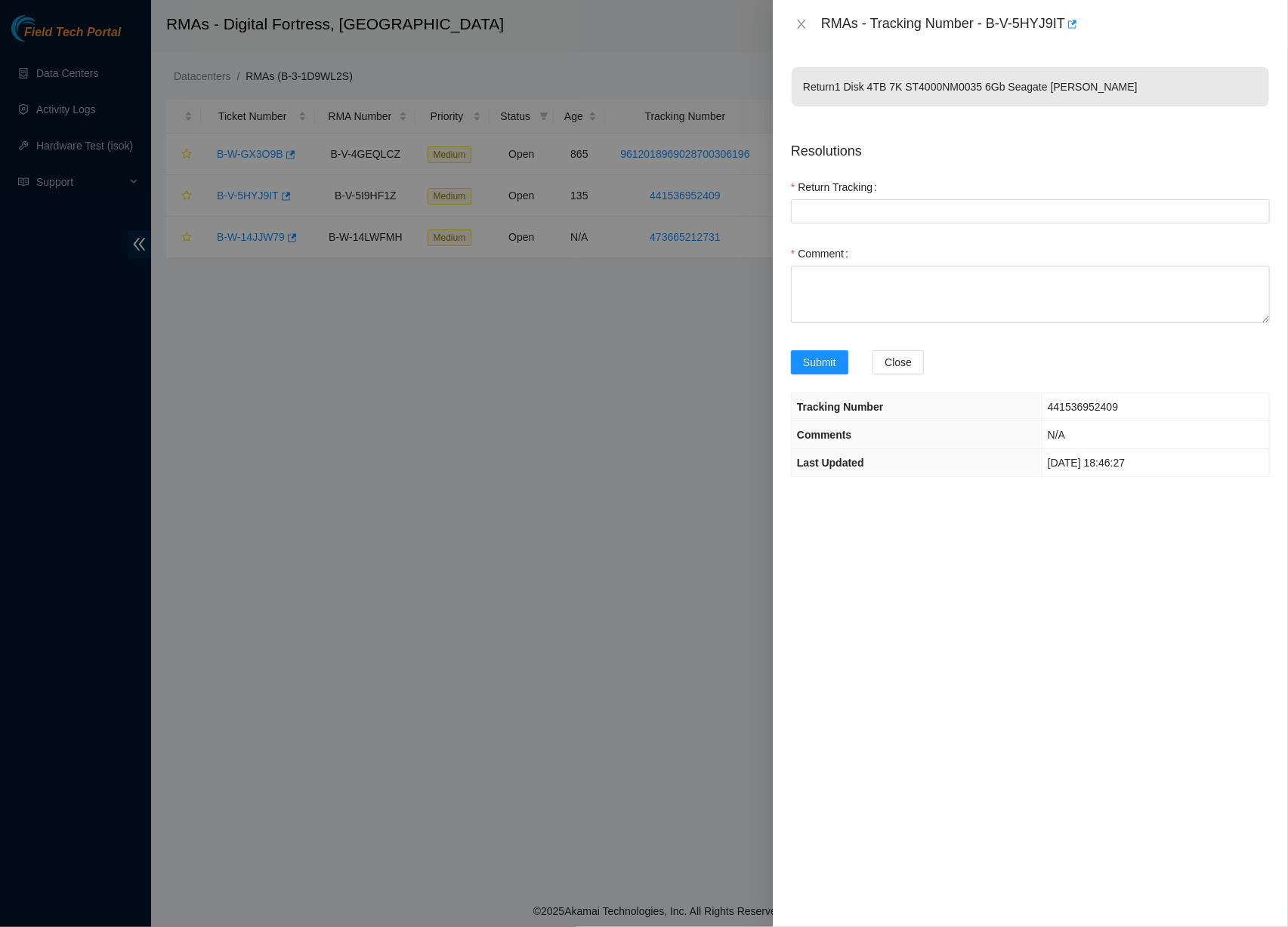
click at [959, 118] on td "Return 1 Disk 4TB 7K ST4000NM0035 6Gb Seagate [PERSON_NAME]" at bounding box center [1030, 98] width 479 height 63
click at [808, 22] on button "Close" at bounding box center [801, 24] width 21 height 14
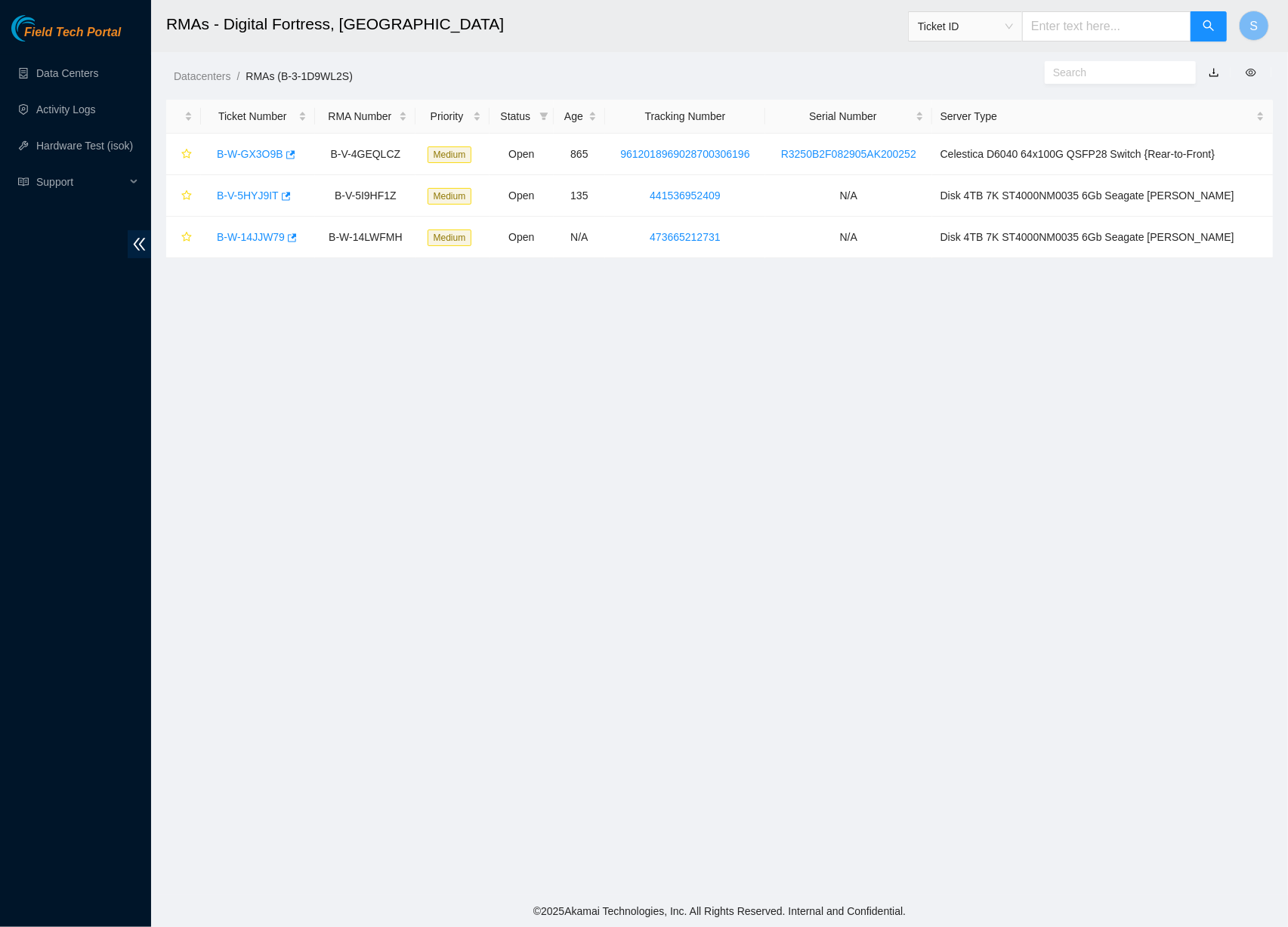
click at [582, 390] on main "RMAs - Digital Fortress, [GEOGRAPHIC_DATA] Ticket ID S Datacenters / RMAs (B-3-…" at bounding box center [719, 447] width 1137 height 896
click at [261, 236] on link "B-W-14JJW79" at bounding box center [250, 237] width 68 height 12
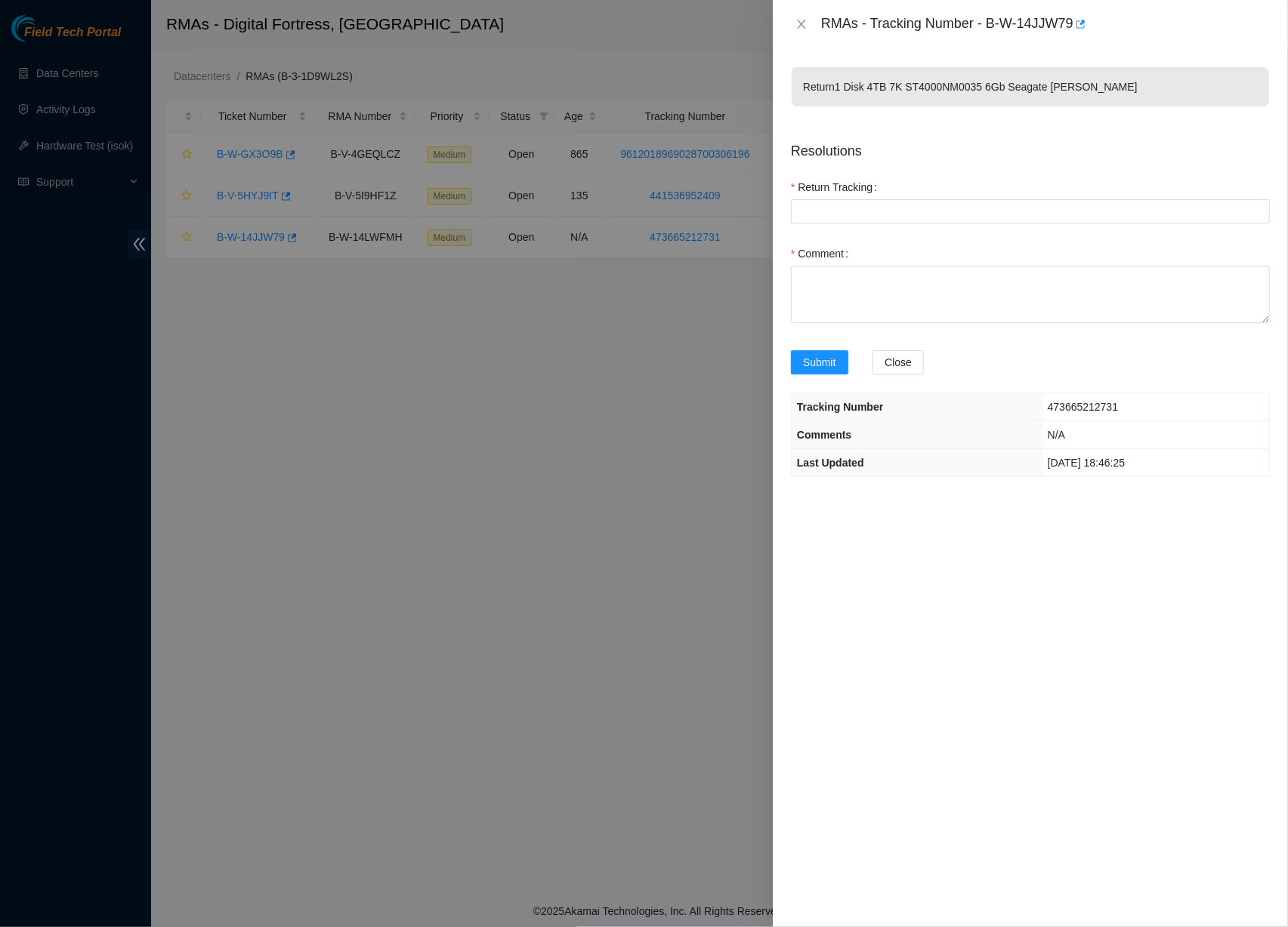
drag, startPoint x: 808, startPoint y: 17, endPoint x: 792, endPoint y: 37, distance: 25.6
click at [808, 18] on button "Close" at bounding box center [801, 24] width 21 height 14
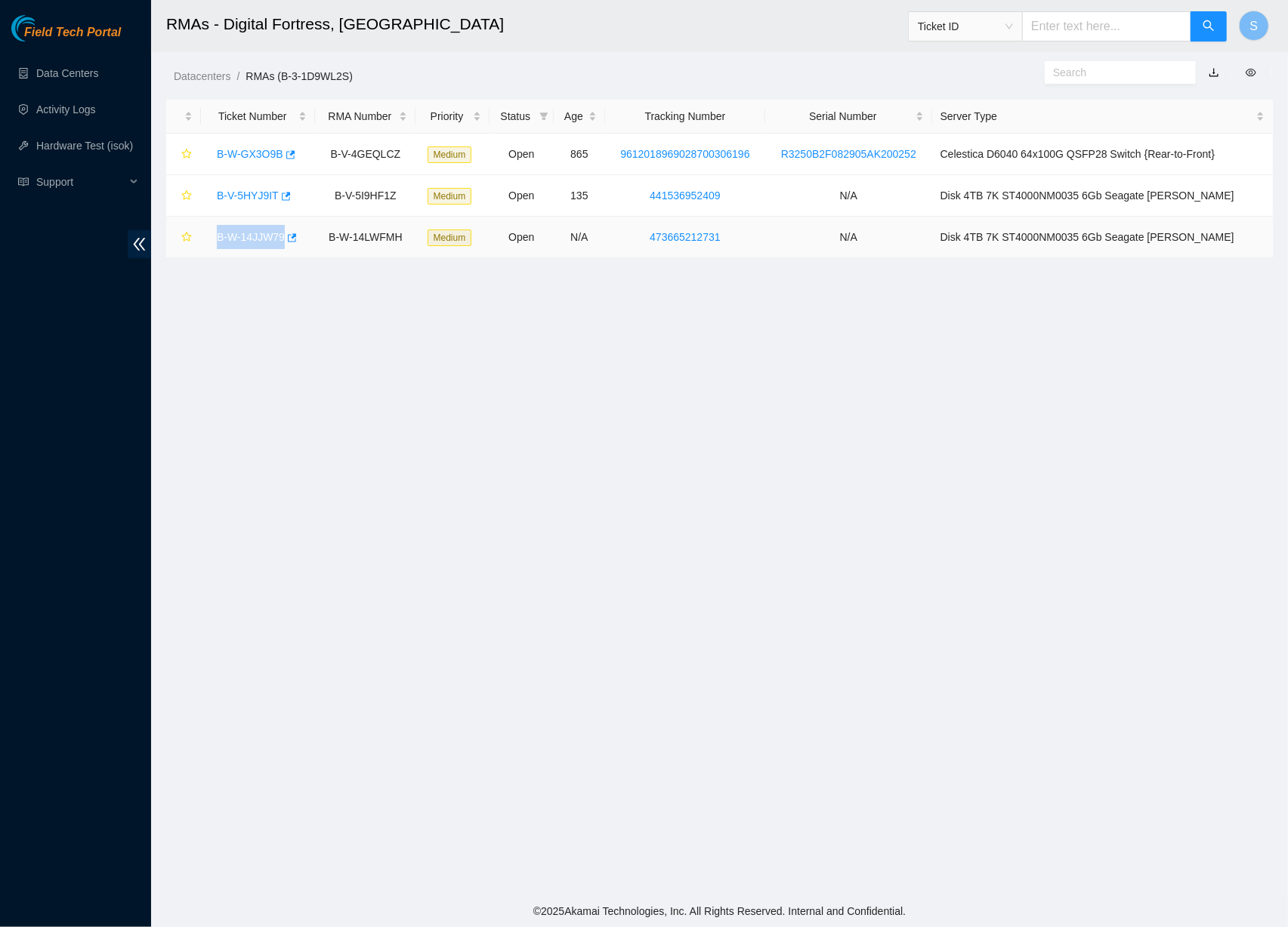
copy link "B-W-14JJW79"
click at [1158, 24] on input "text" at bounding box center [1107, 27] width 169 height 30
paste input "B-W-14JJW79"
click at [997, 26] on span "Ticket ID" at bounding box center [965, 27] width 95 height 23
type input "B-W-14JJW79"
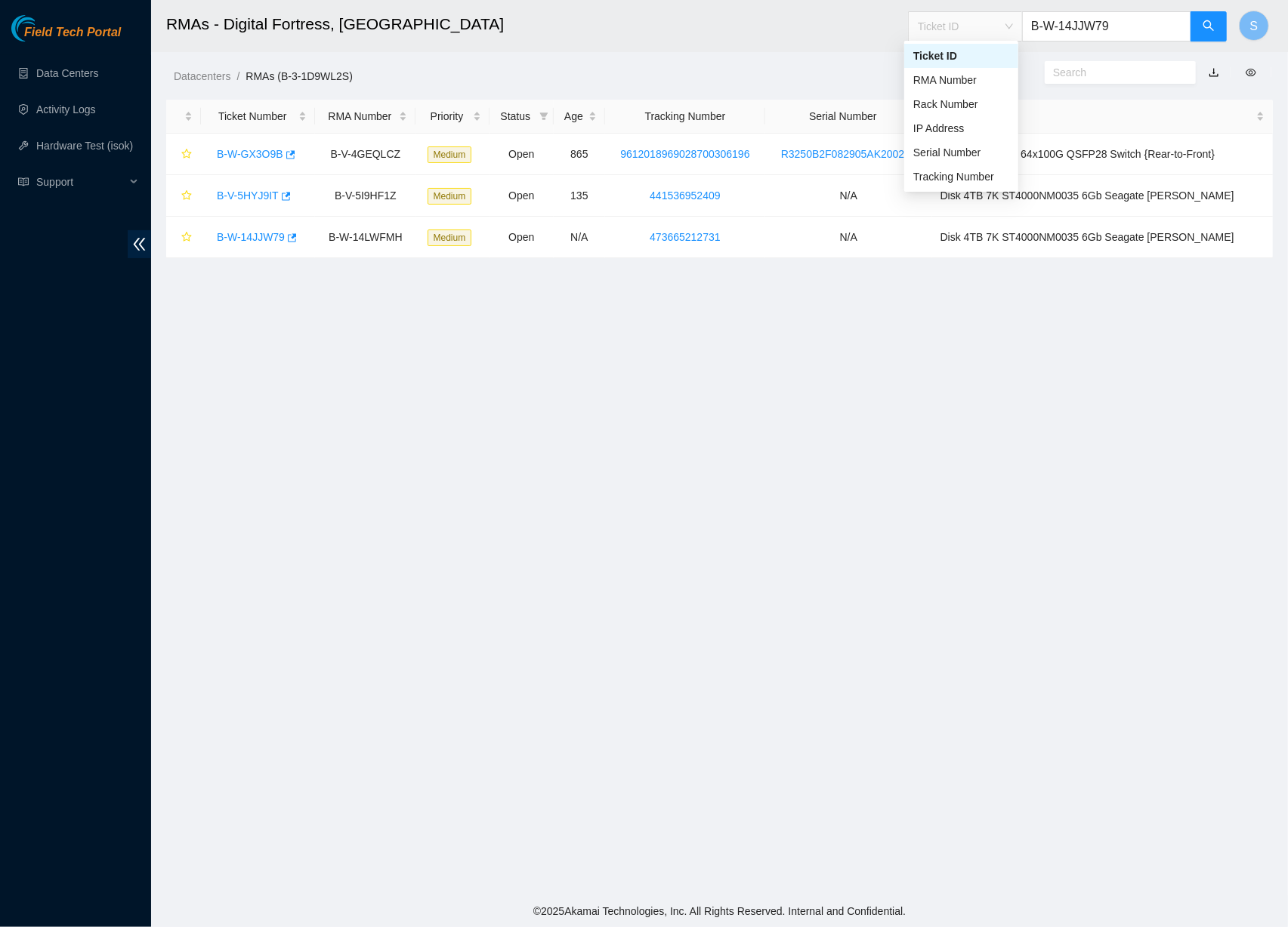
click at [790, 22] on h2 "RMAs - Digital Fortress, [GEOGRAPHIC_DATA]" at bounding box center [606, 24] width 881 height 48
click at [1218, 24] on button "button" at bounding box center [1209, 27] width 37 height 30
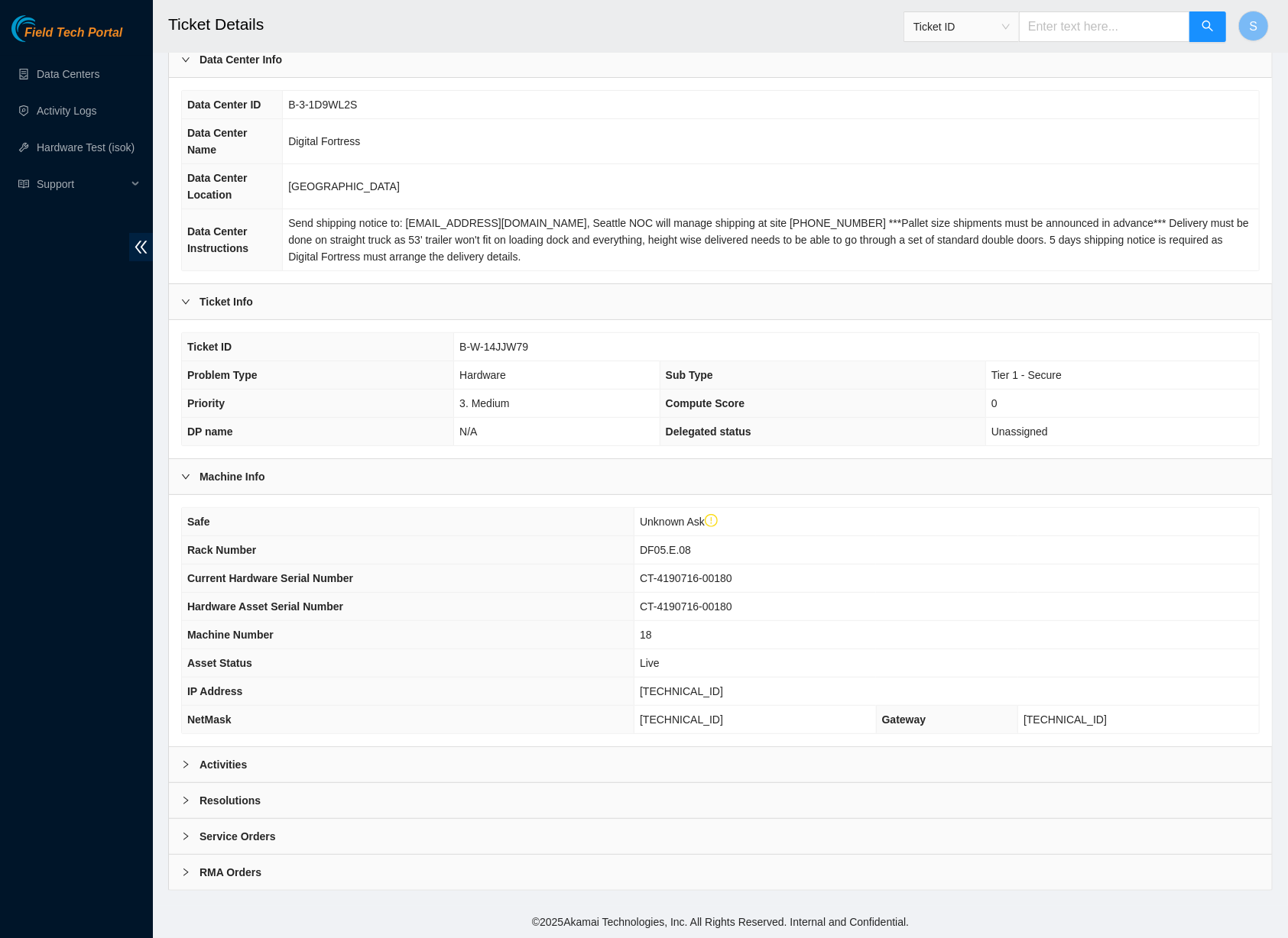
scroll to position [120, 0]
click at [377, 765] on div "Activities" at bounding box center [720, 765] width 1103 height 35
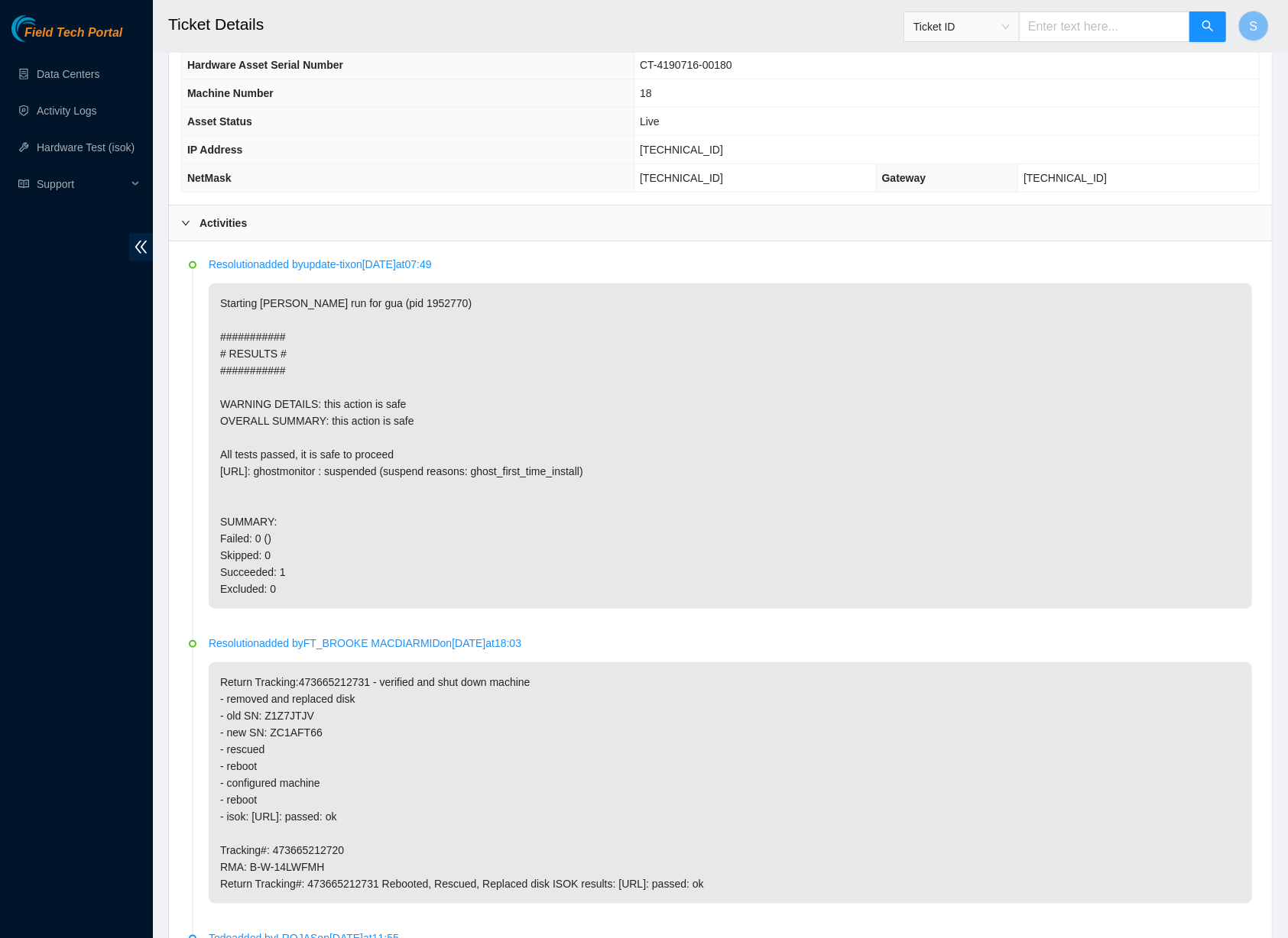
scroll to position [963, 0]
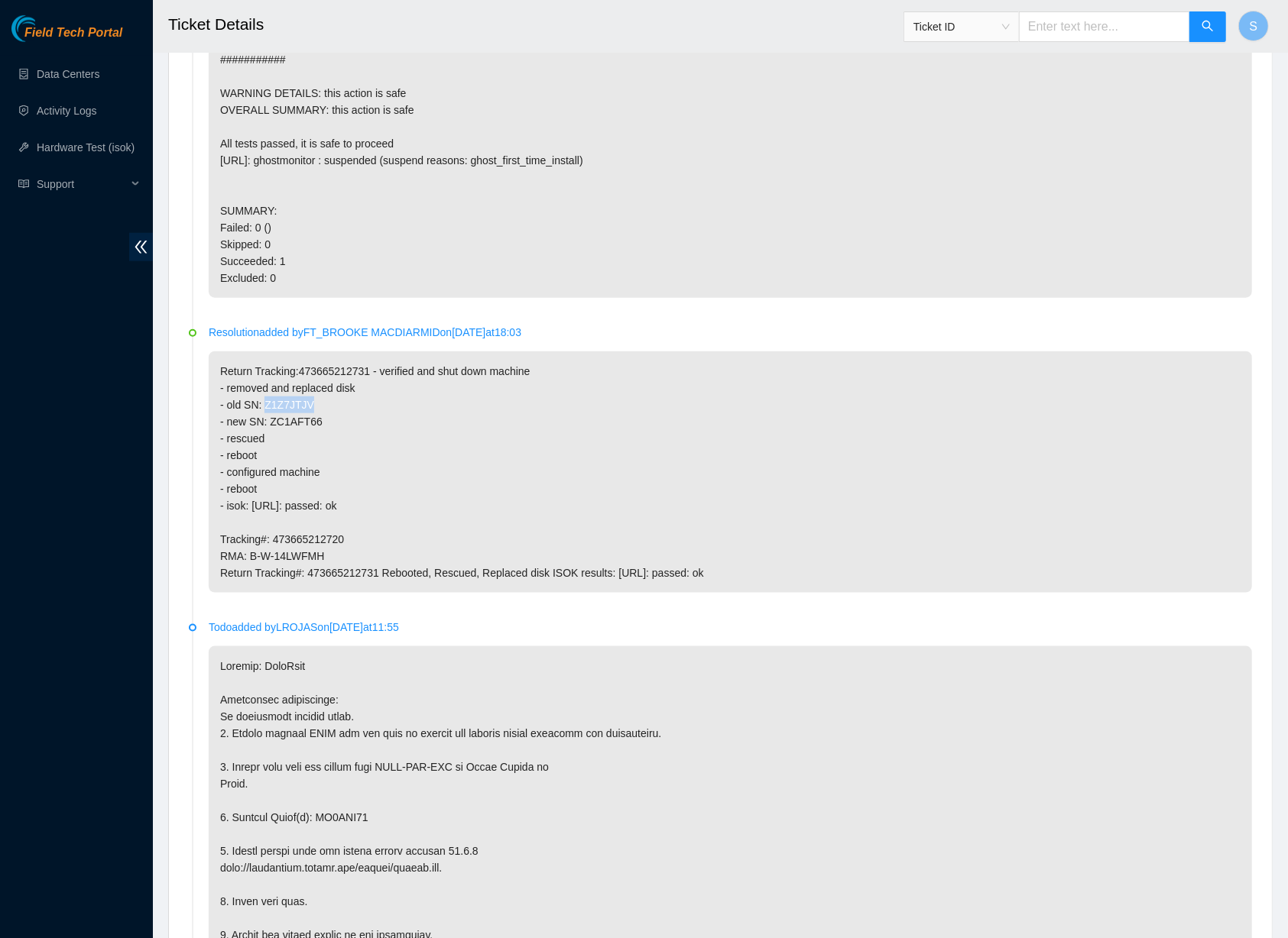
drag, startPoint x: 282, startPoint y: 405, endPoint x: 324, endPoint y: 405, distance: 42.0
click at [324, 405] on p "Return Tracking:473665212731 - verified and shut down machine - removed and rep…" at bounding box center [730, 472] width 1043 height 241
copy p "Z1Z7JTJV"
drag, startPoint x: 270, startPoint y: 401, endPoint x: 329, endPoint y: 417, distance: 61.1
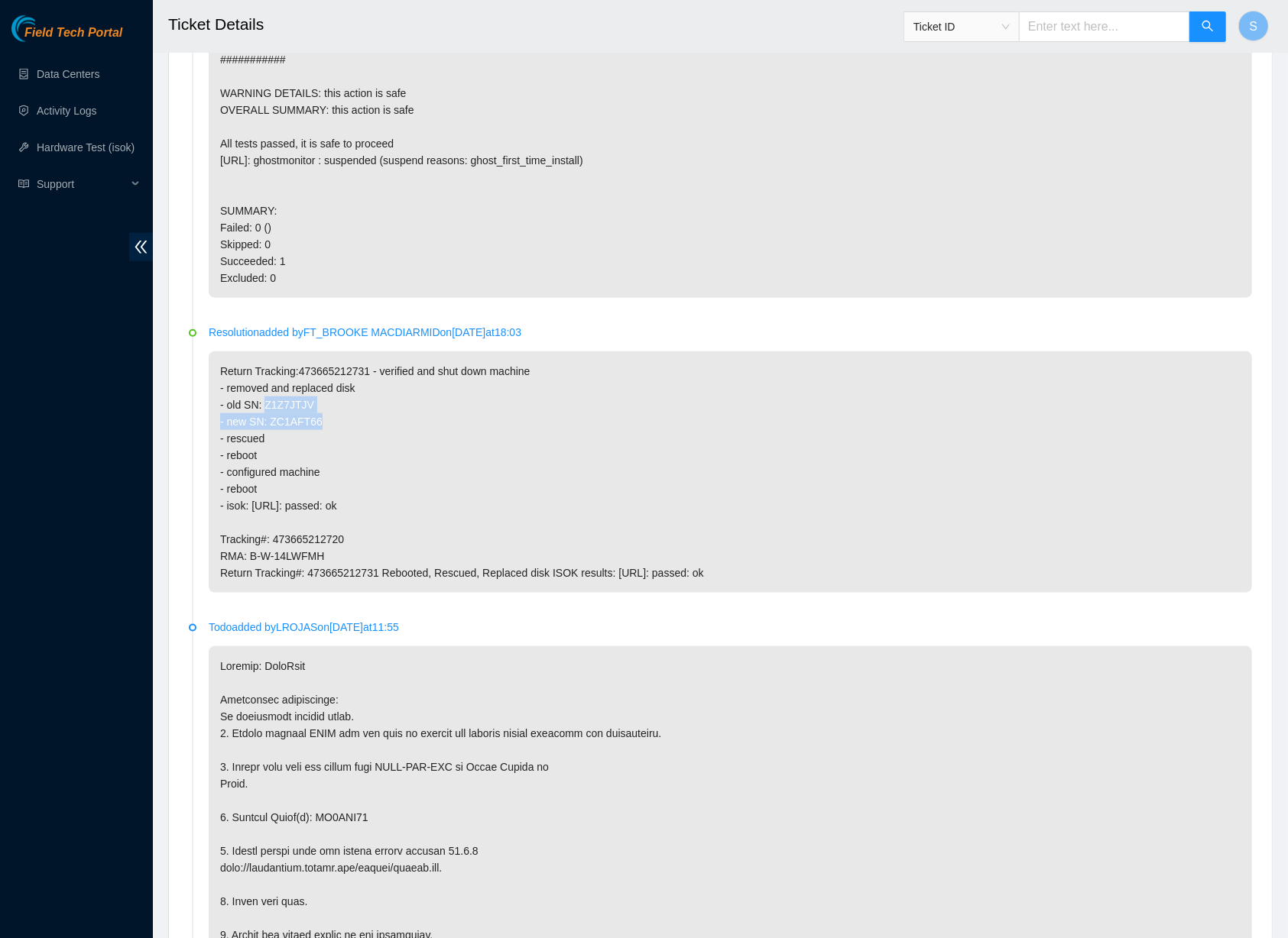
click at [332, 415] on p "Return Tracking:473665212731 - verified and shut down machine - removed and rep…" at bounding box center [730, 472] width 1043 height 241
copy p "Z1Z7JTJV - new SN: ZC1AFT66"
click at [642, 312] on li "Resolution added by update-tix on [DATE] 07:49 Starting [PERSON_NAME] run for g…" at bounding box center [721, 140] width 1063 height 379
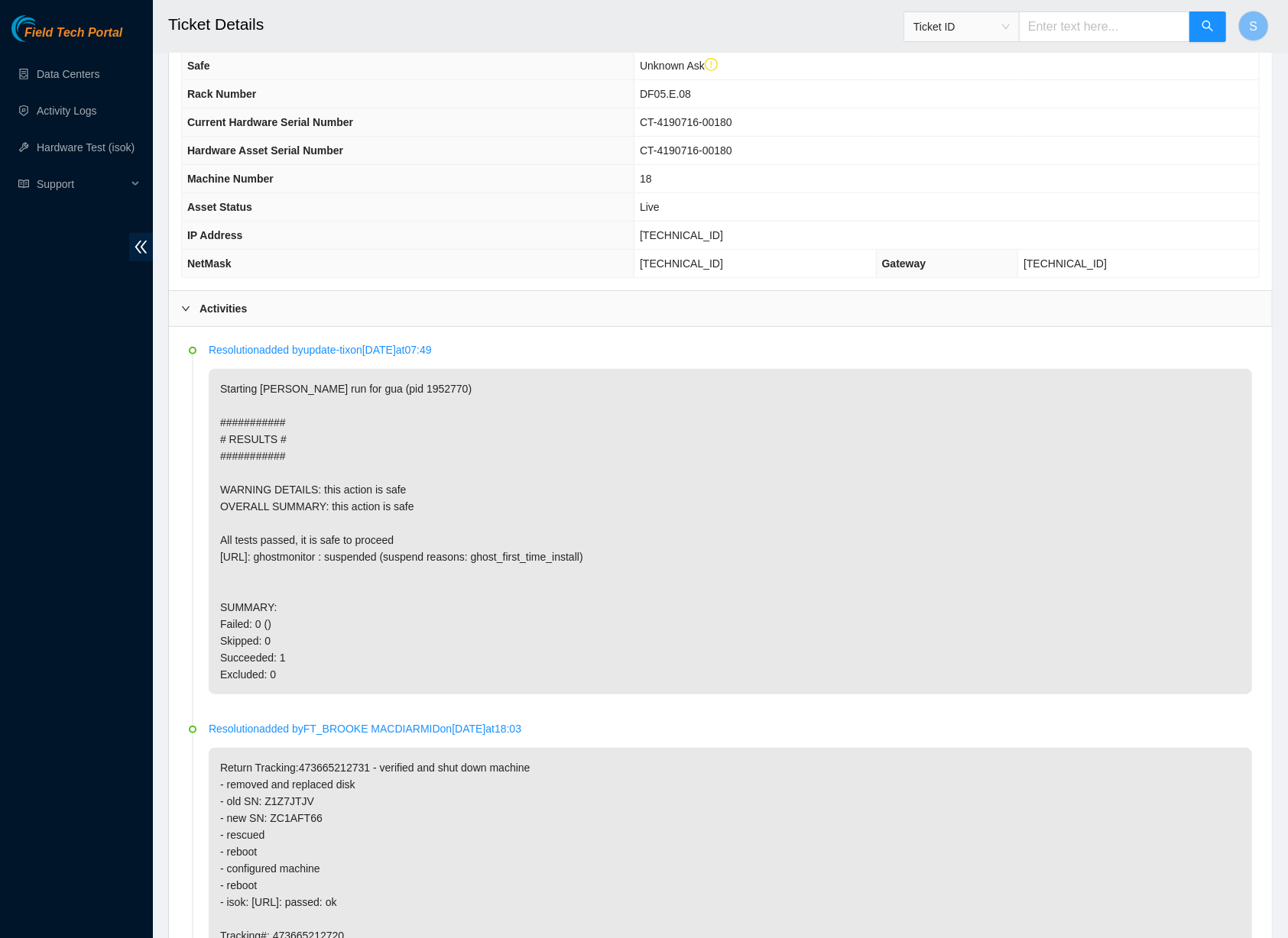
scroll to position [0, 0]
